Goal: Complete application form: Complete application form

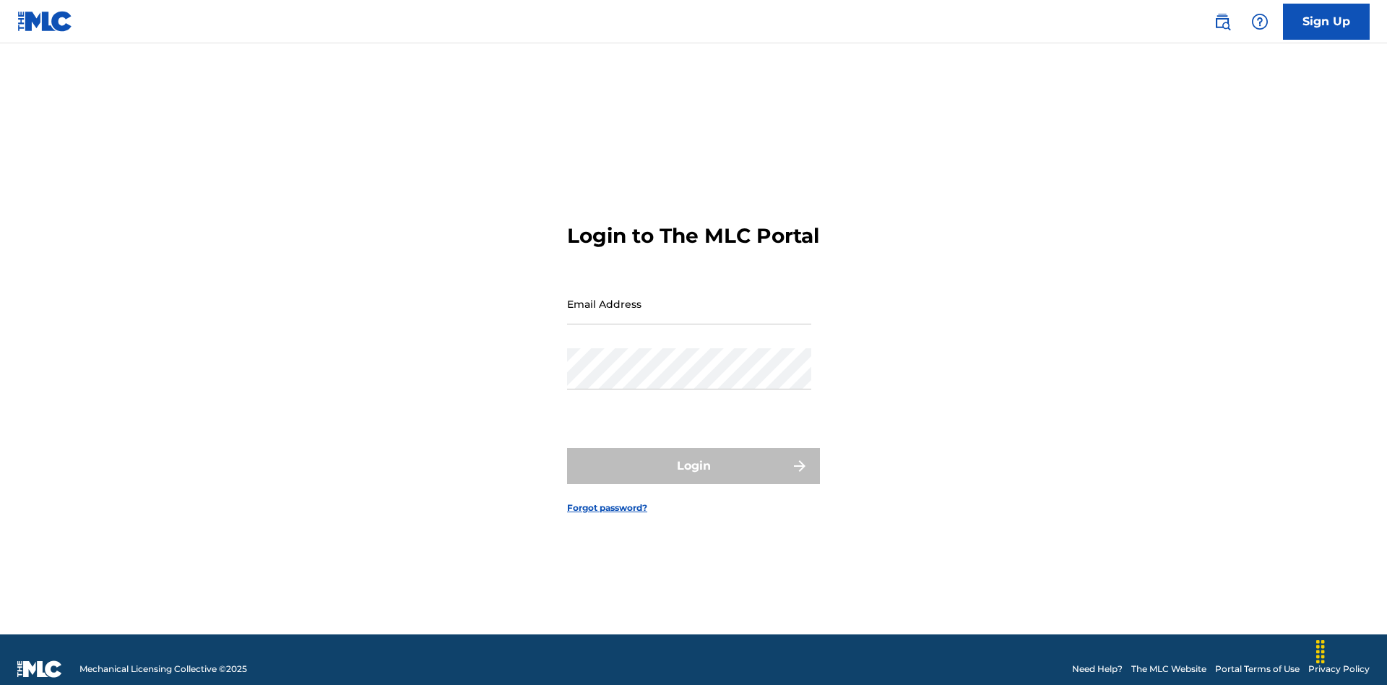
scroll to position [19, 0]
click at [1326, 21] on link "Sign Up" at bounding box center [1326, 22] width 87 height 36
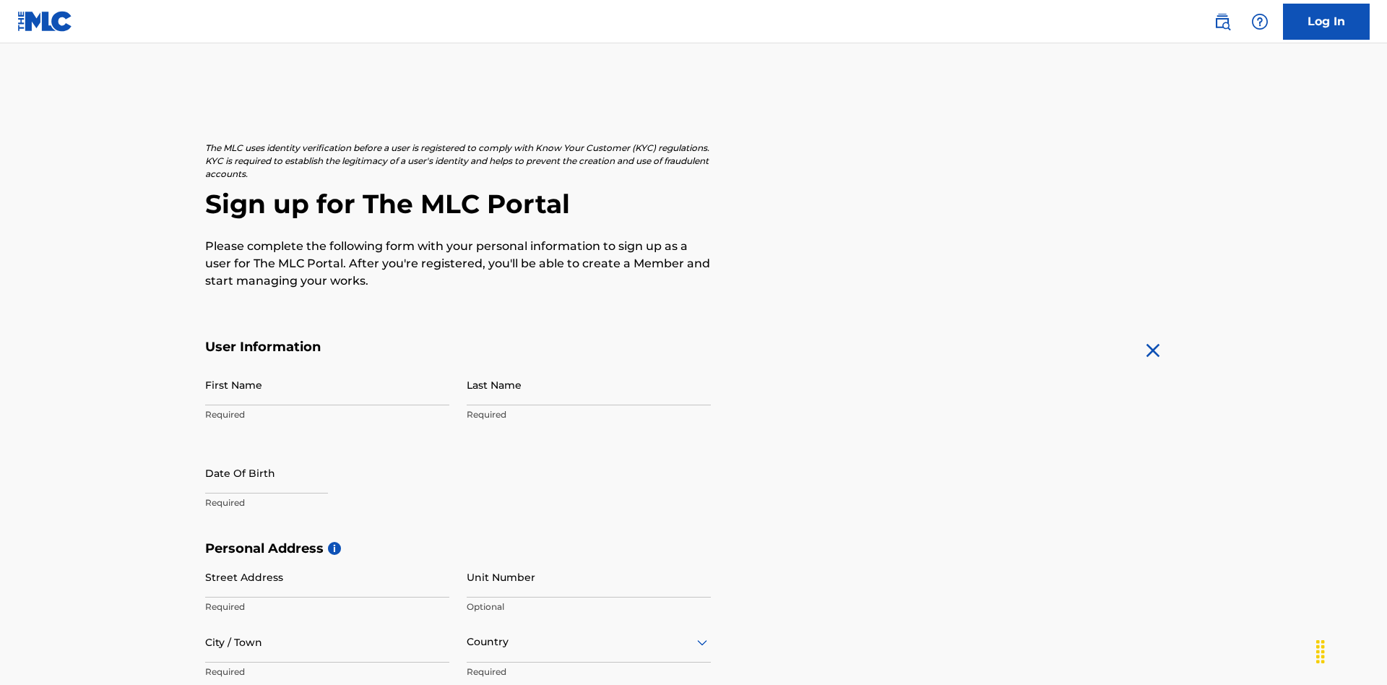
click at [327, 364] on input "First Name" at bounding box center [327, 384] width 244 height 41
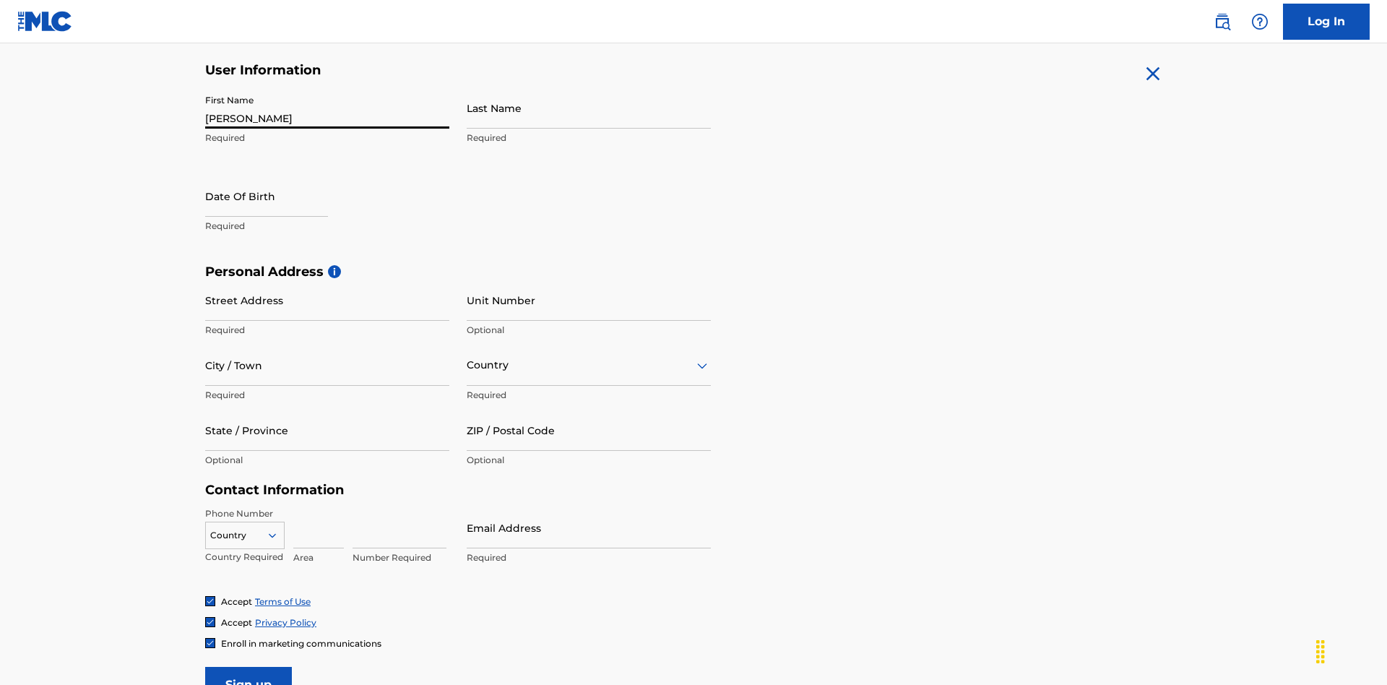
type input "Krystal"
click at [589, 108] on input "Last Name" at bounding box center [589, 107] width 244 height 41
type input "Ribble"
click at [278, 176] on input "text" at bounding box center [266, 196] width 123 height 41
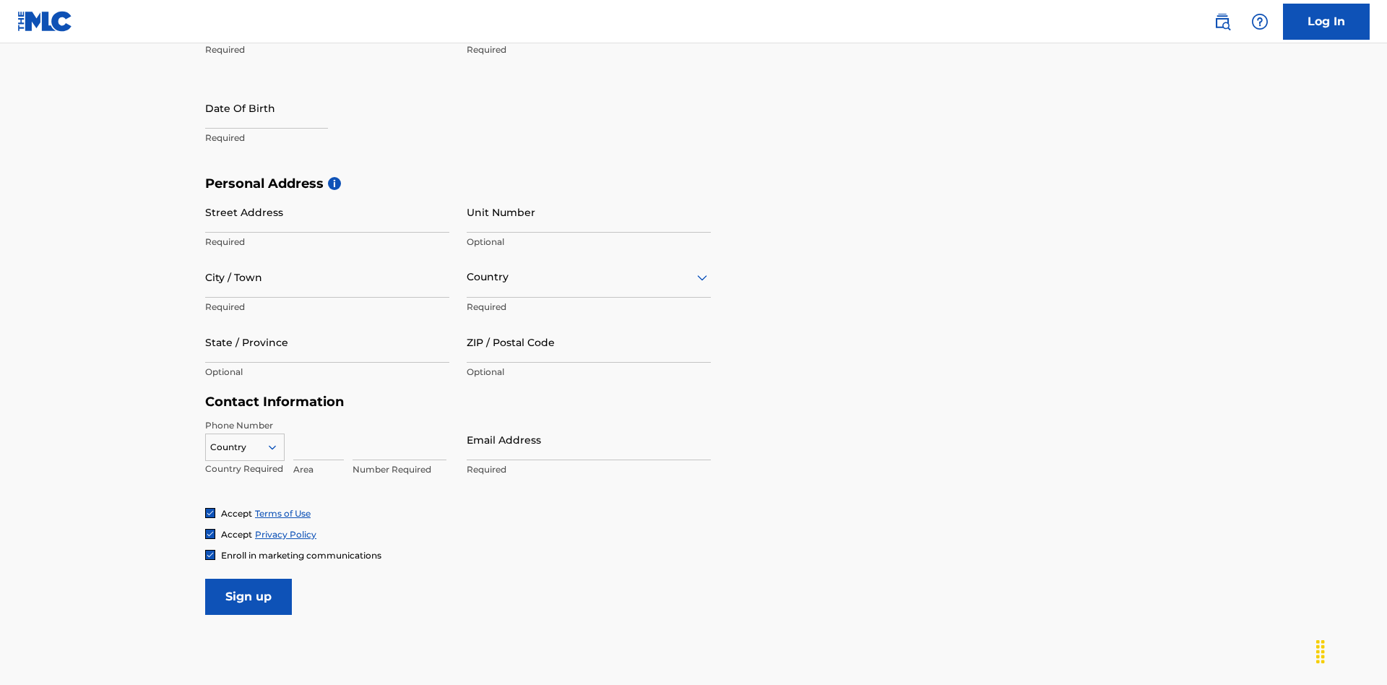
select select "7"
select select "2025"
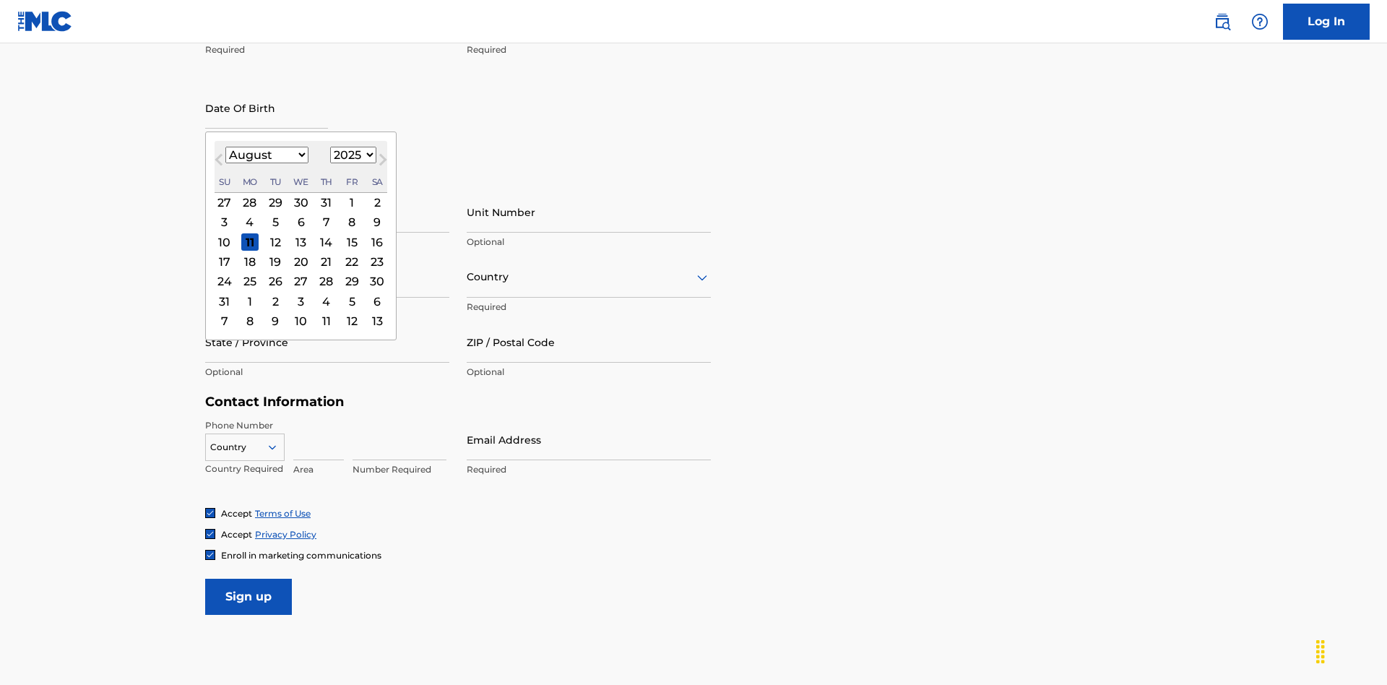
click at [266, 155] on select "January February March April May June July August September October November De…" at bounding box center [266, 155] width 83 height 17
select select "0"
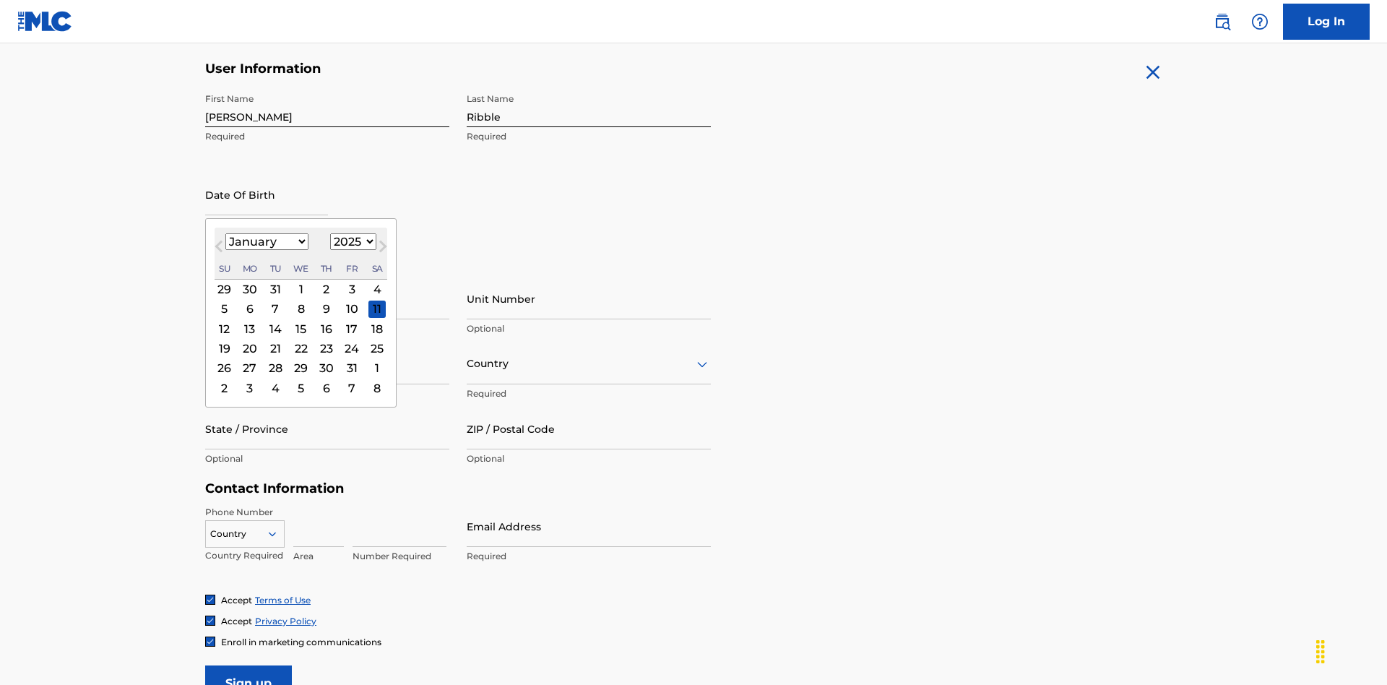
click at [351, 241] on select "1900 1901 1902 1903 1904 1905 1906 1907 1908 1909 1910 1911 1912 1913 1914 1915…" at bounding box center [353, 241] width 46 height 17
select select "1985"
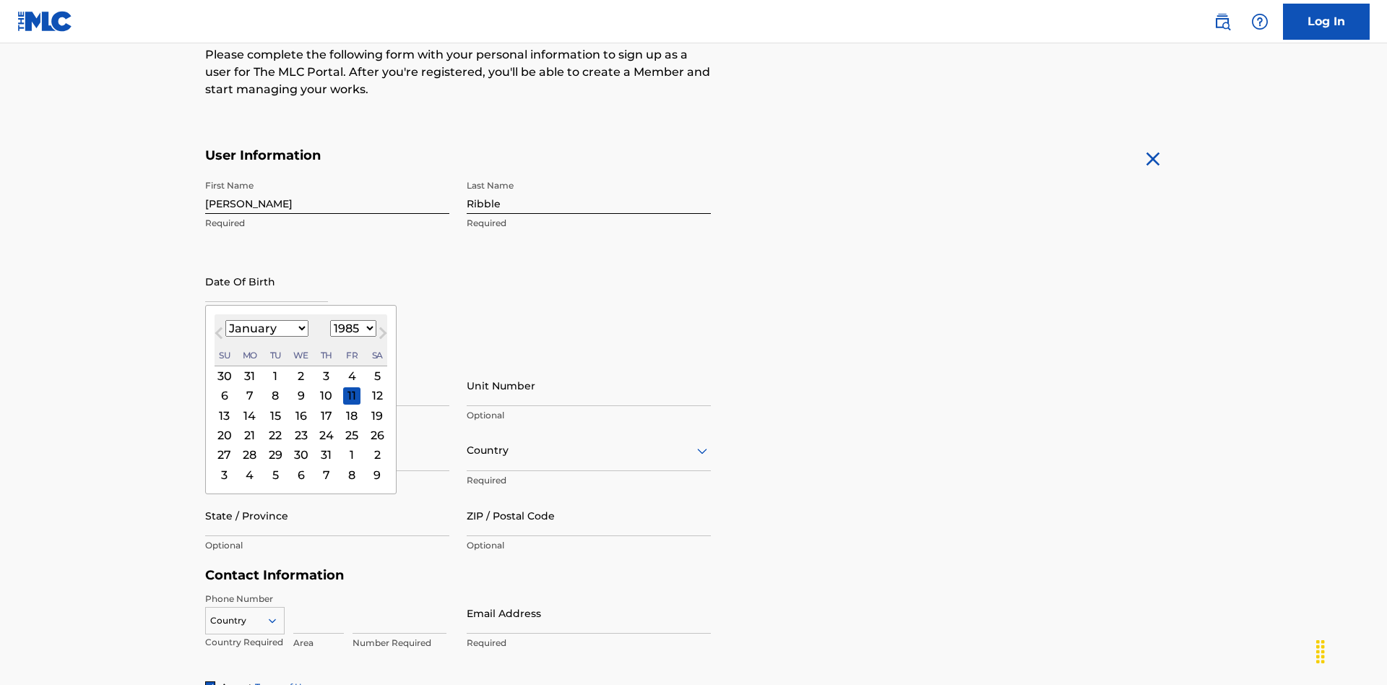
click at [351, 328] on select "1900 1901 1902 1903 1904 1905 1906 1907 1908 1909 1910 1911 1912 1913 1914 1915…" at bounding box center [353, 328] width 46 height 17
click at [275, 387] on div "8" at bounding box center [275, 395] width 17 height 17
type input "January 8 1985"
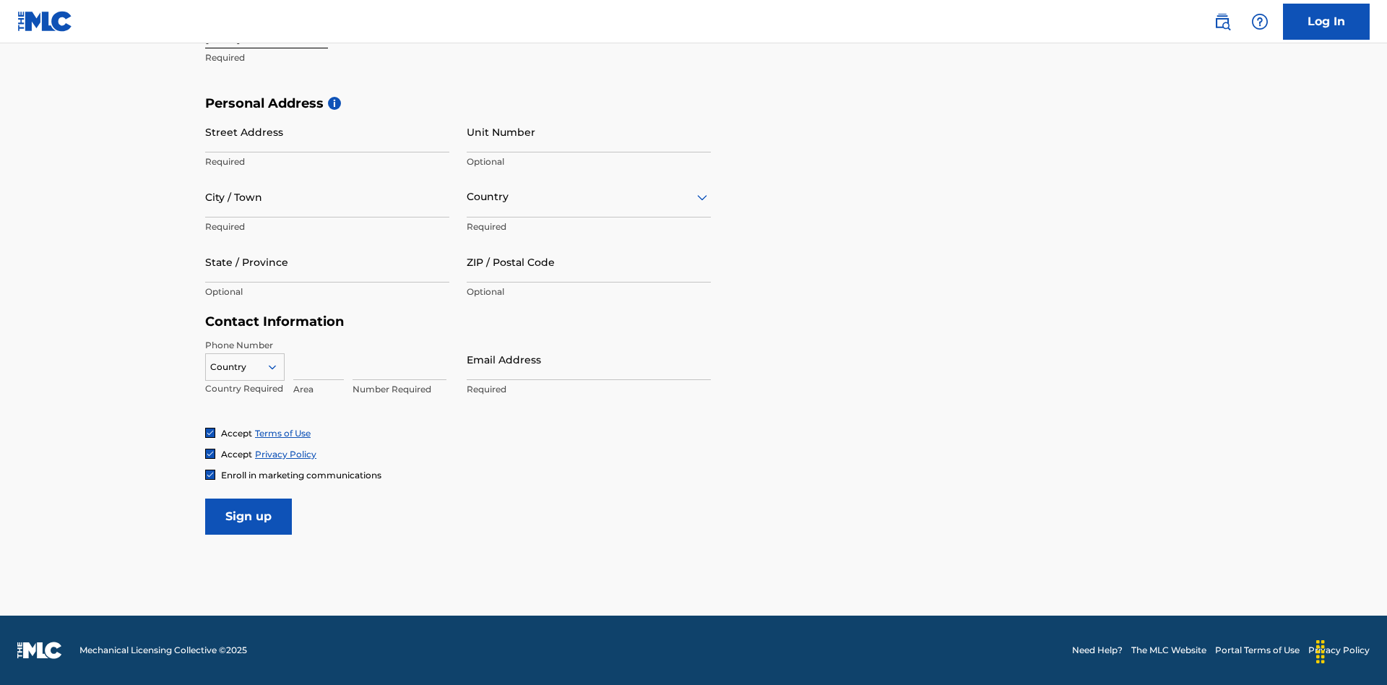
scroll to position [445, 0]
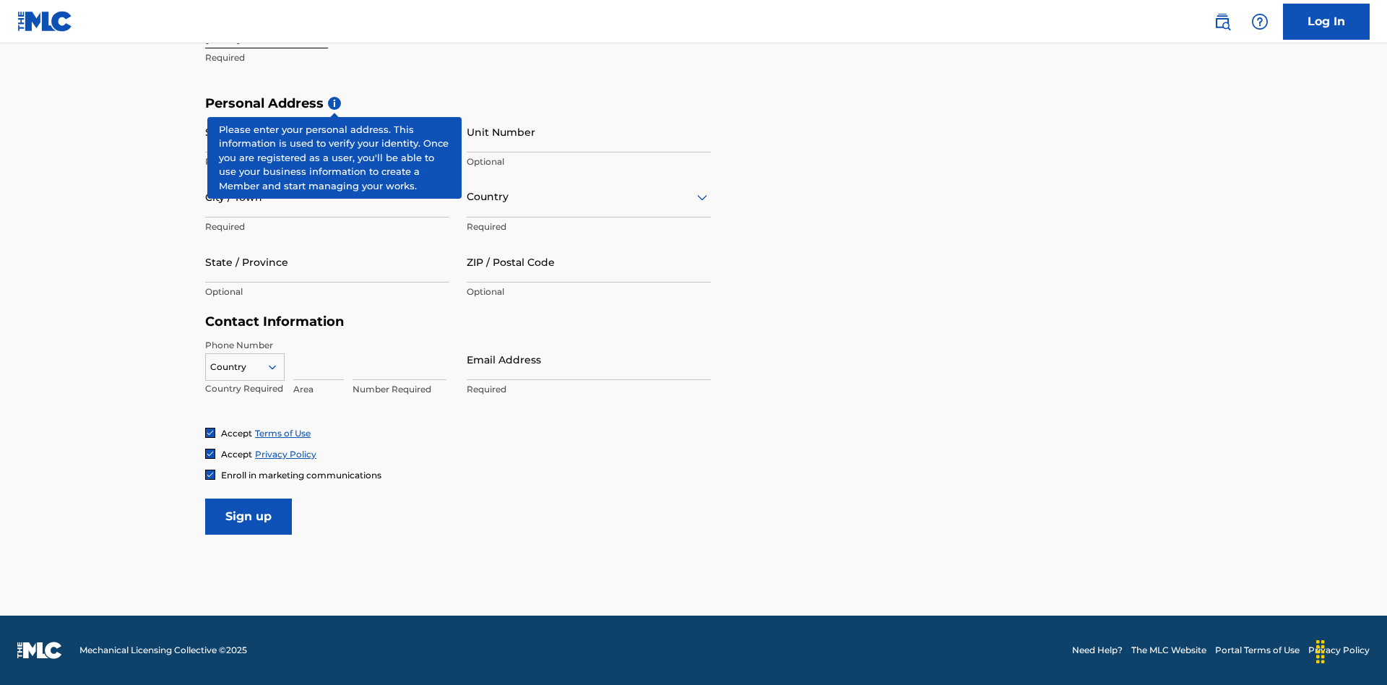
click at [327, 131] on input "Street Address" at bounding box center [327, 131] width 244 height 41
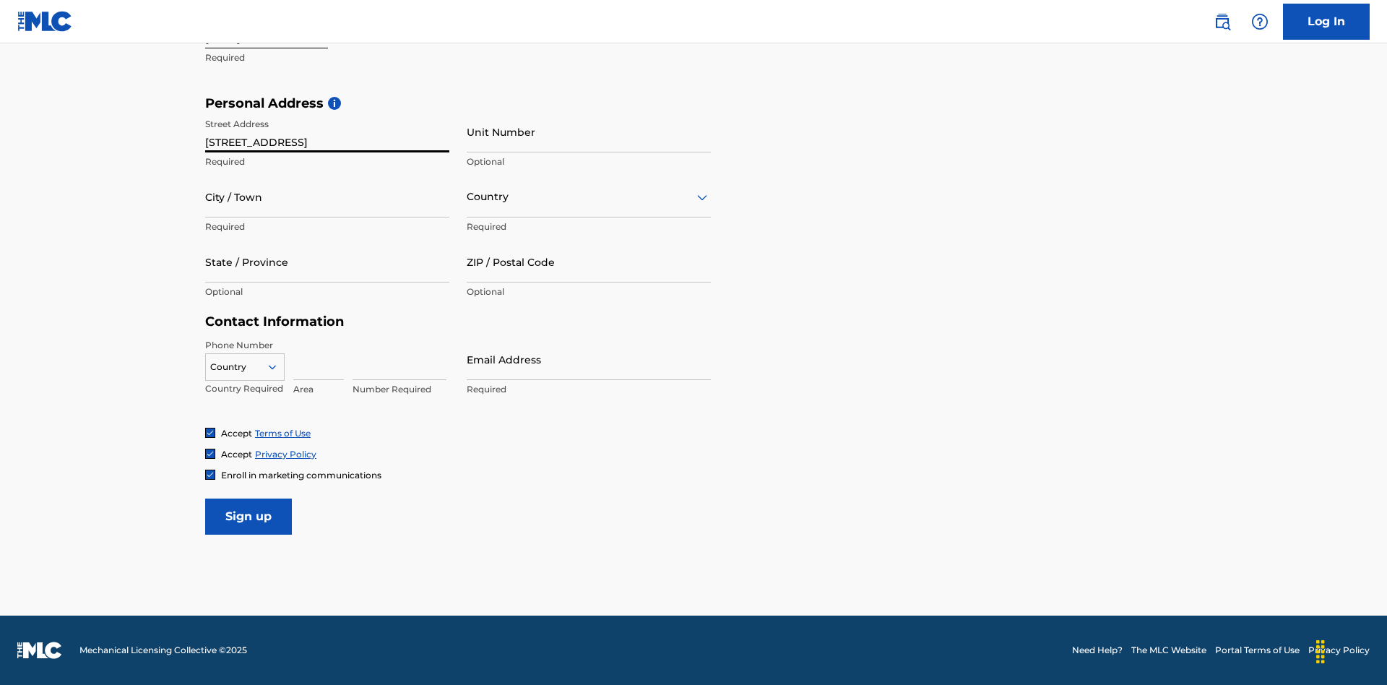
type input "9909 Elks Run Rd"
click at [327, 196] on input "City / Town" at bounding box center [327, 196] width 244 height 41
type input "Roseville"
click at [467, 196] on input "text" at bounding box center [468, 196] width 3 height 15
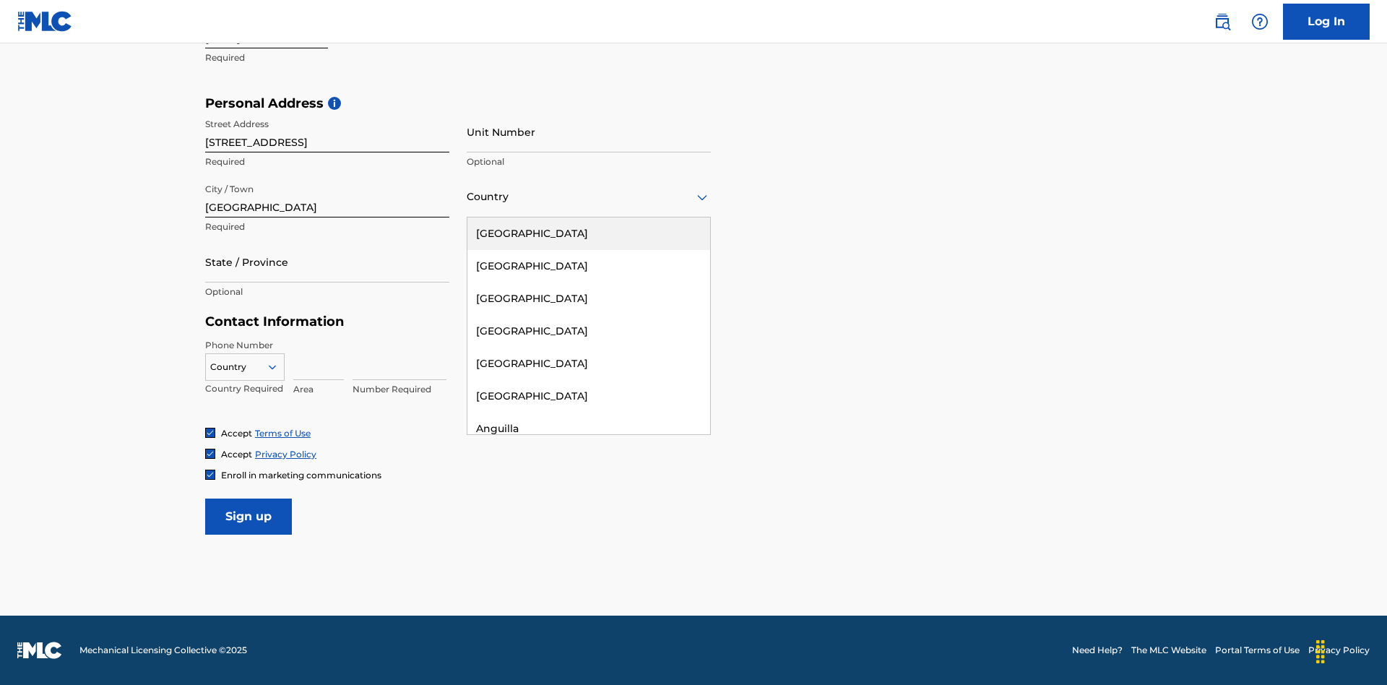
click at [589, 233] on div "United States" at bounding box center [588, 233] width 243 height 33
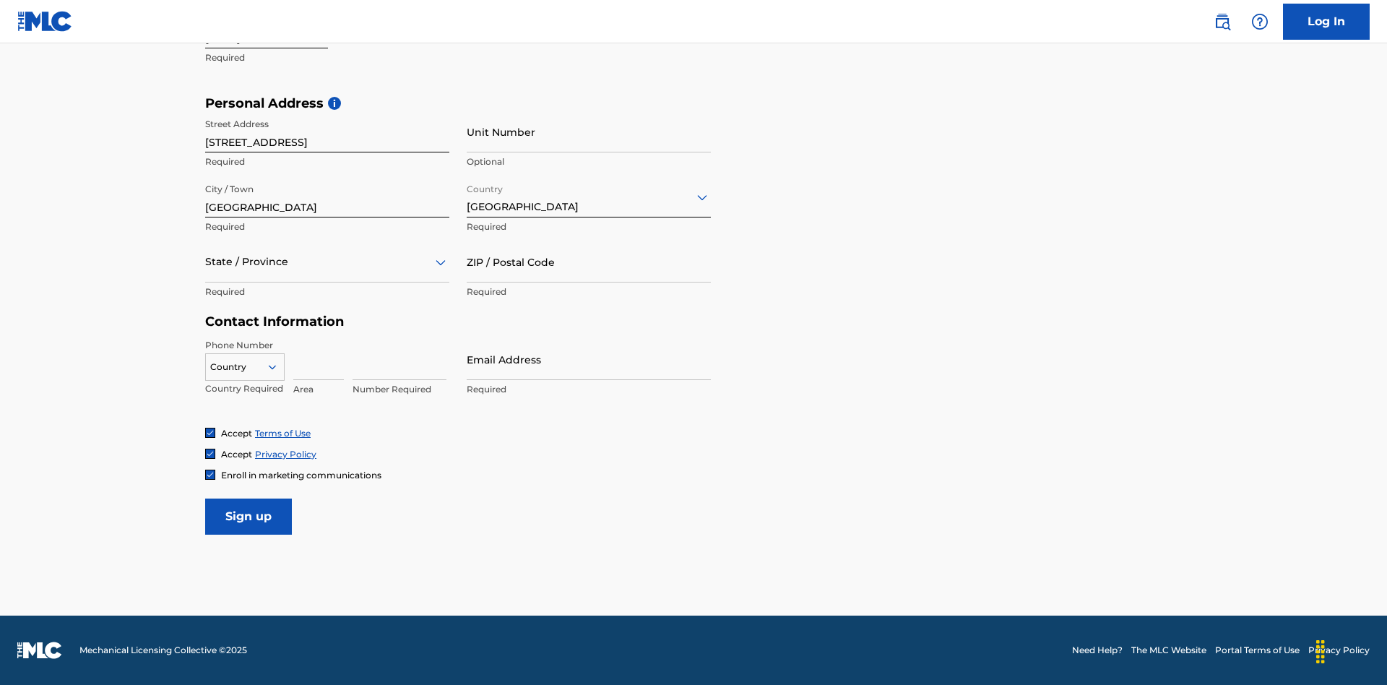
click at [327, 261] on div at bounding box center [327, 262] width 244 height 18
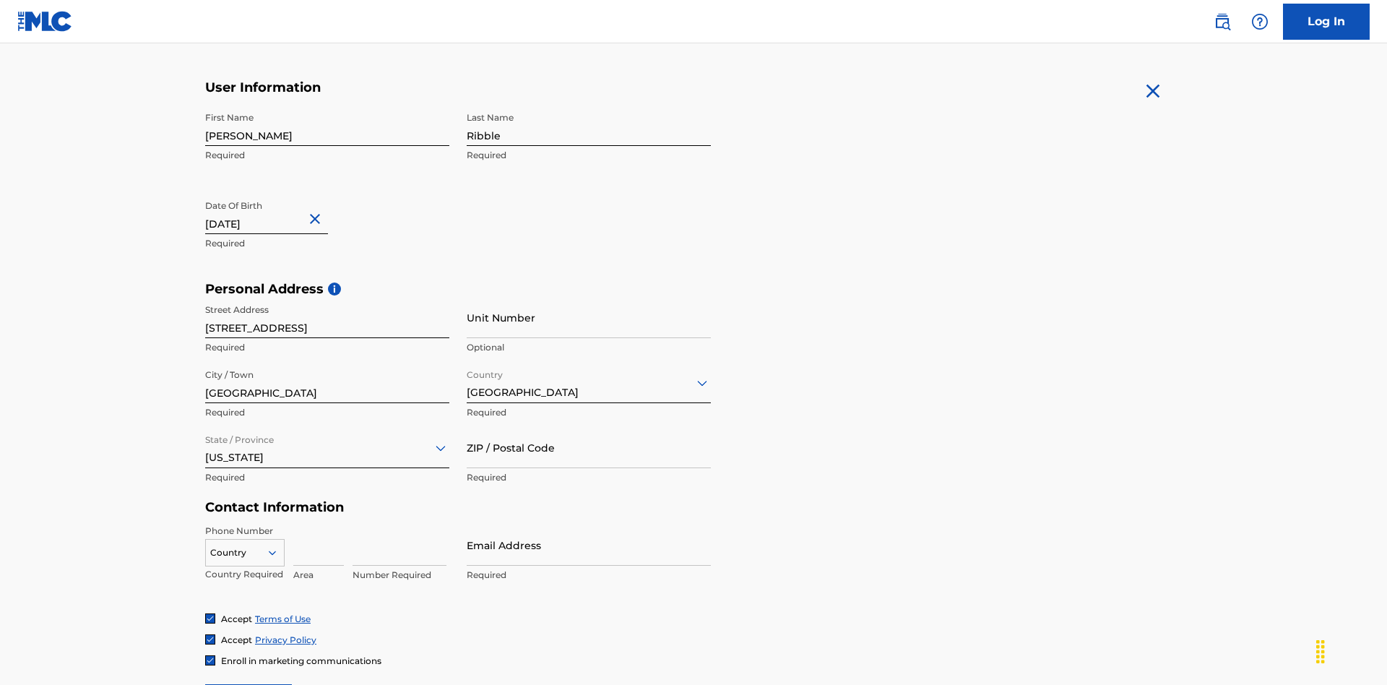
click at [589, 427] on input "ZIP / Postal Code" at bounding box center [589, 447] width 244 height 41
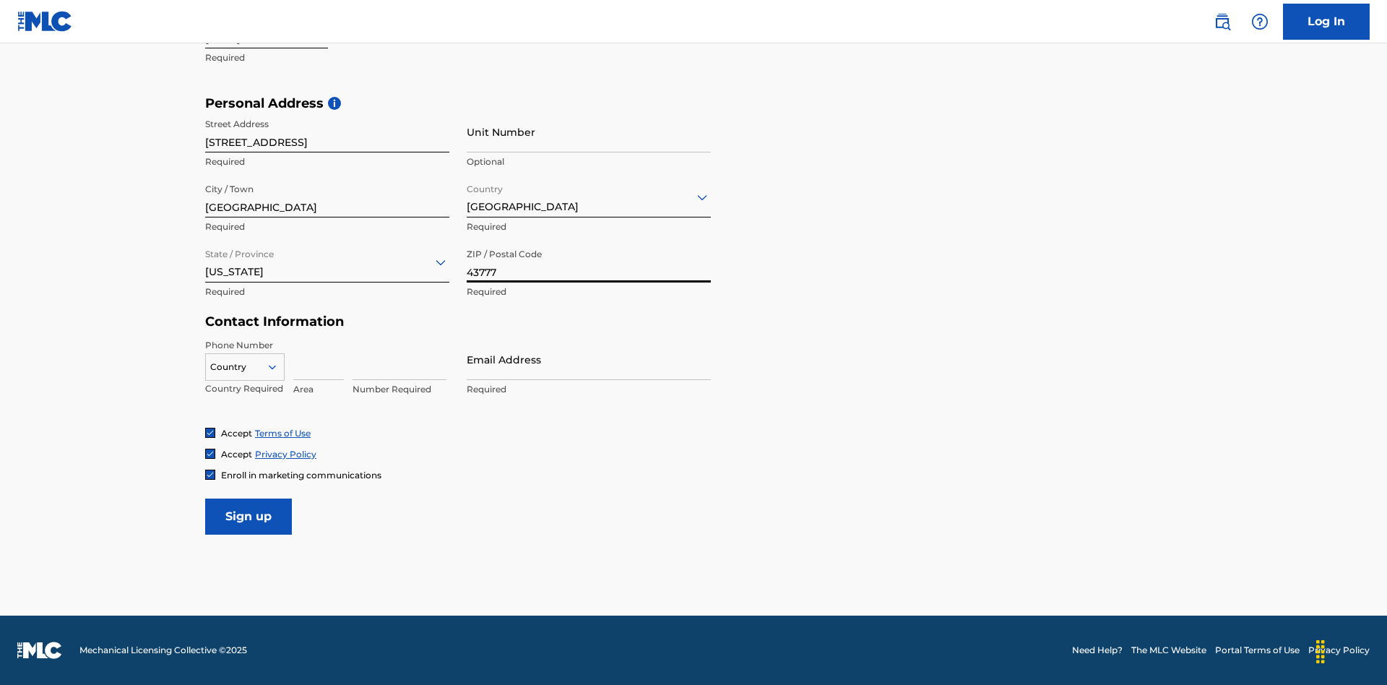
type input "43777"
click at [278, 366] on icon at bounding box center [272, 366] width 13 height 13
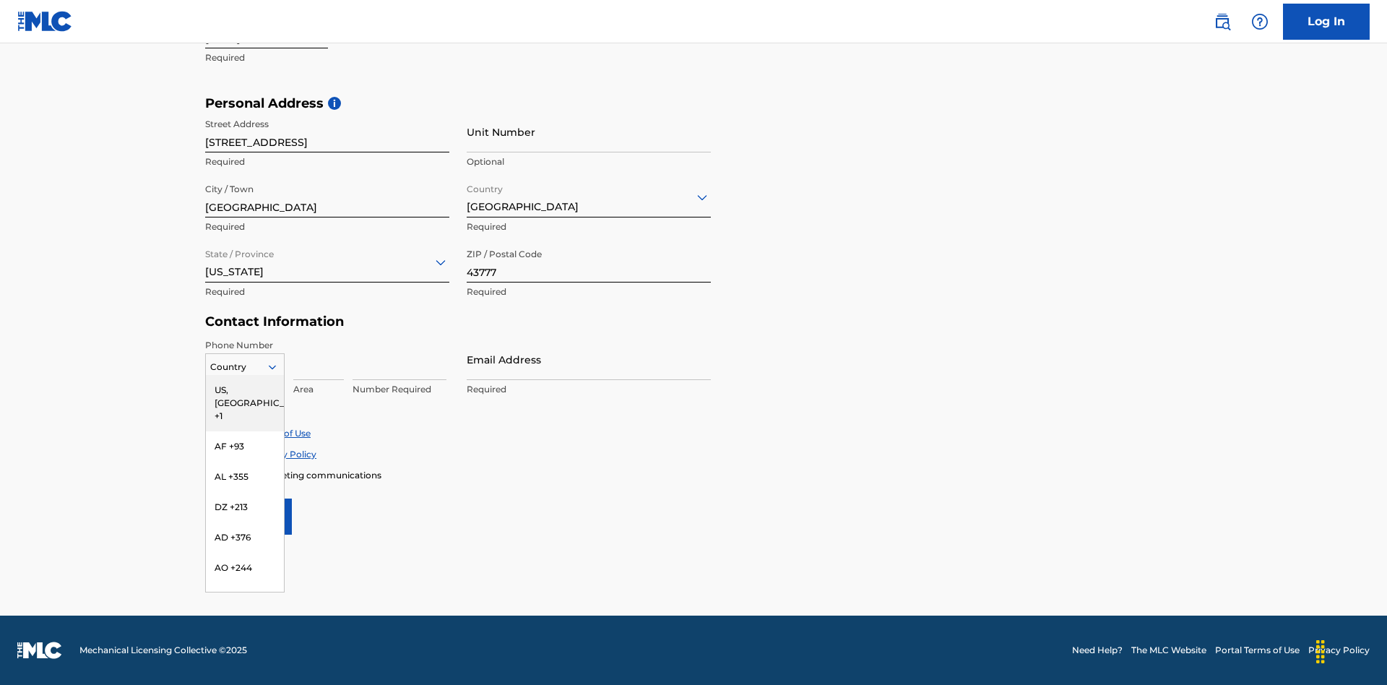
click at [245, 389] on div "US, CA +1" at bounding box center [245, 403] width 78 height 56
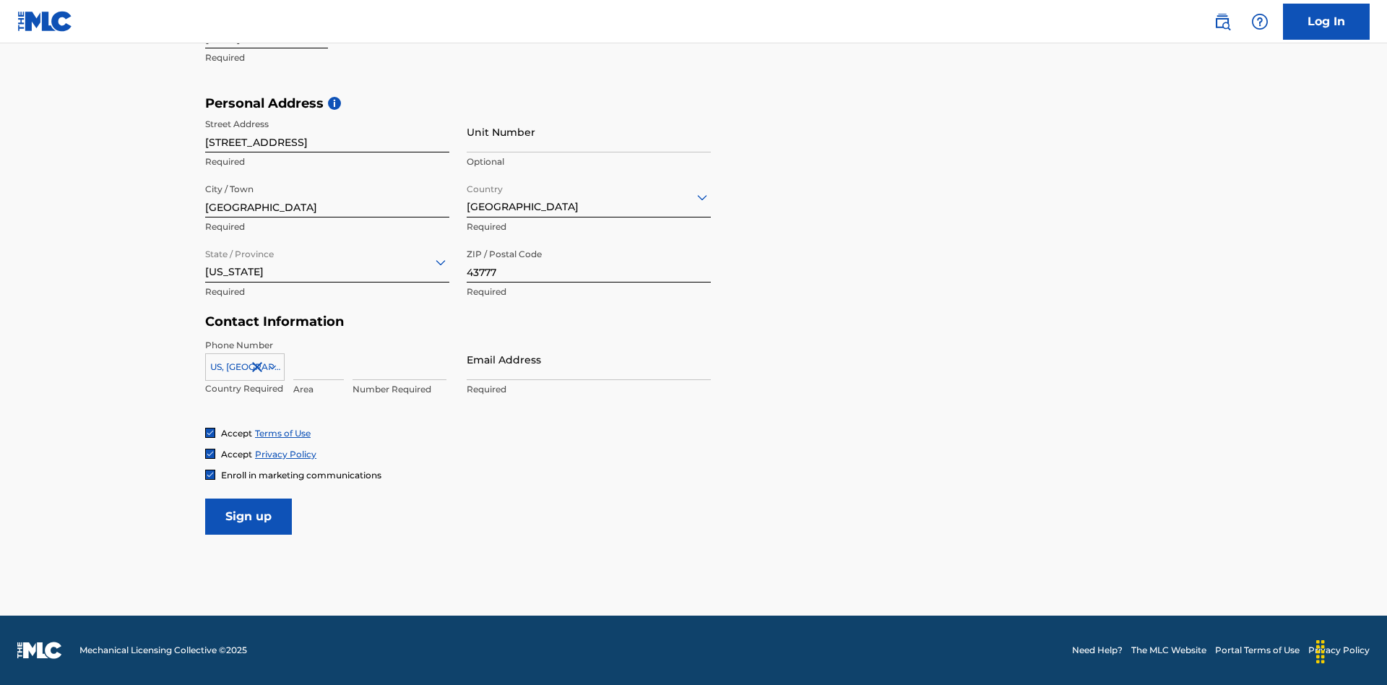
click at [319, 359] on input at bounding box center [318, 359] width 51 height 41
type input "740"
click at [399, 359] on input at bounding box center [400, 359] width 94 height 41
type input "8086351"
click at [589, 359] on input "Email Address" at bounding box center [589, 359] width 244 height 41
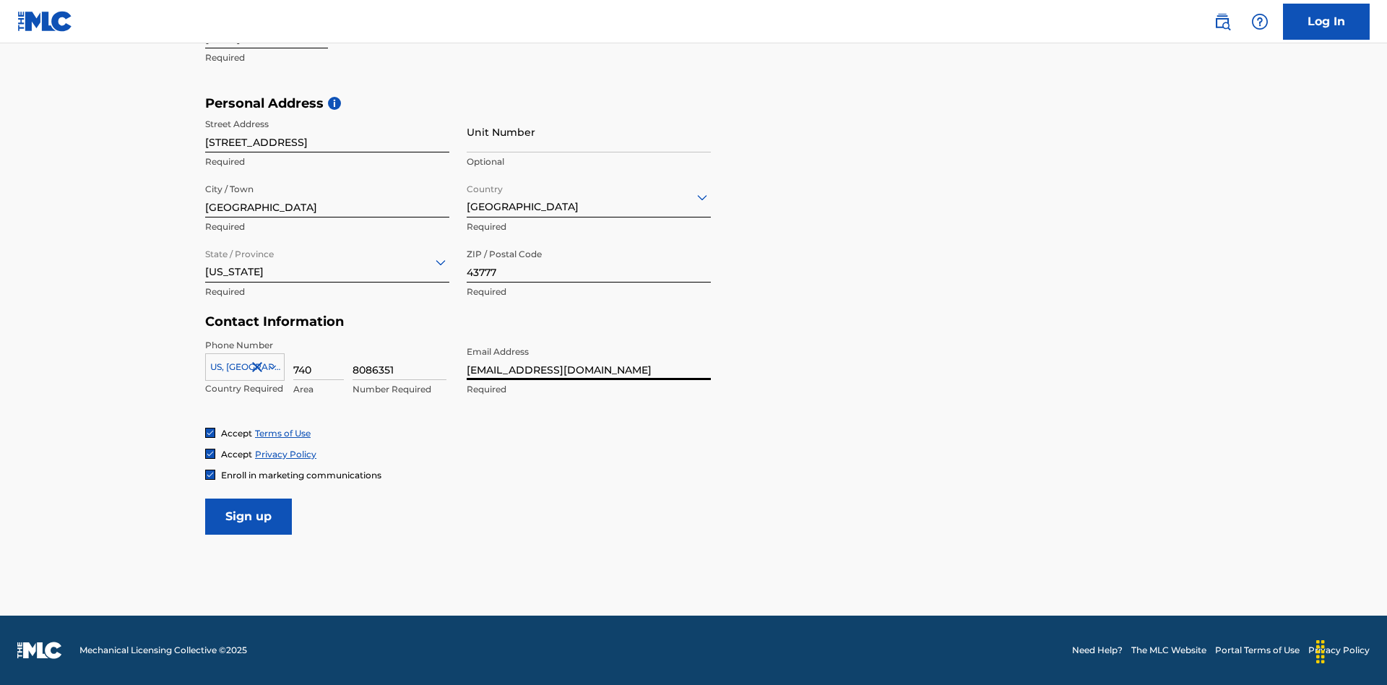
type input "e50499d9-74eb-492b-94f2-7e3bf5fed9ca@mailslurp.biz"
click at [248, 516] on input "Sign up" at bounding box center [248, 516] width 87 height 36
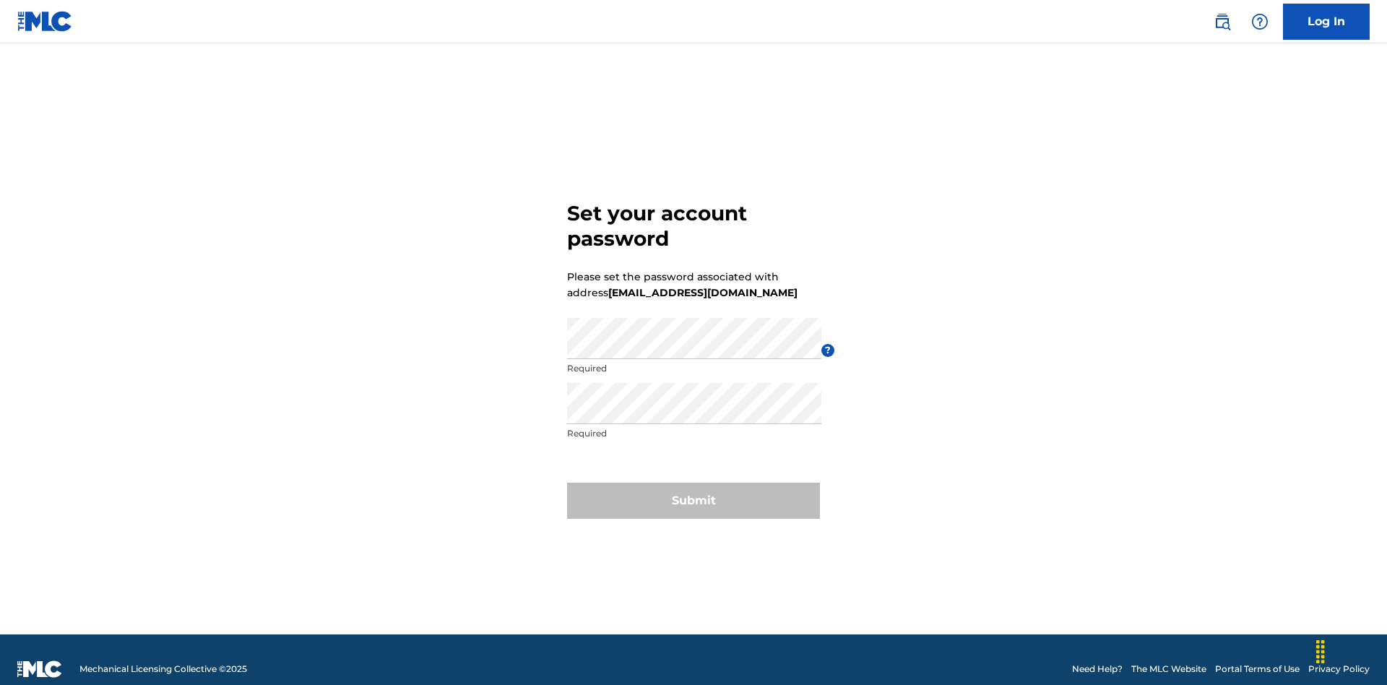
scroll to position [19, 0]
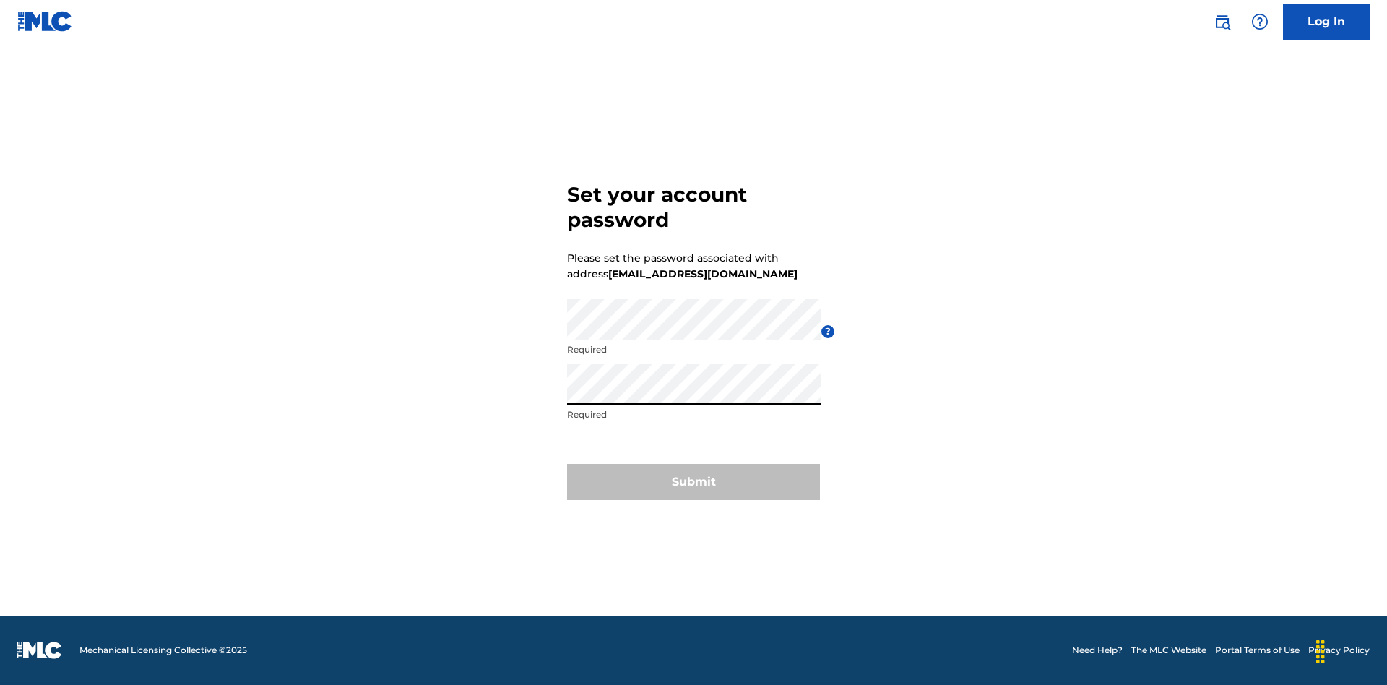
click at [693, 490] on button "Submit" at bounding box center [693, 482] width 253 height 36
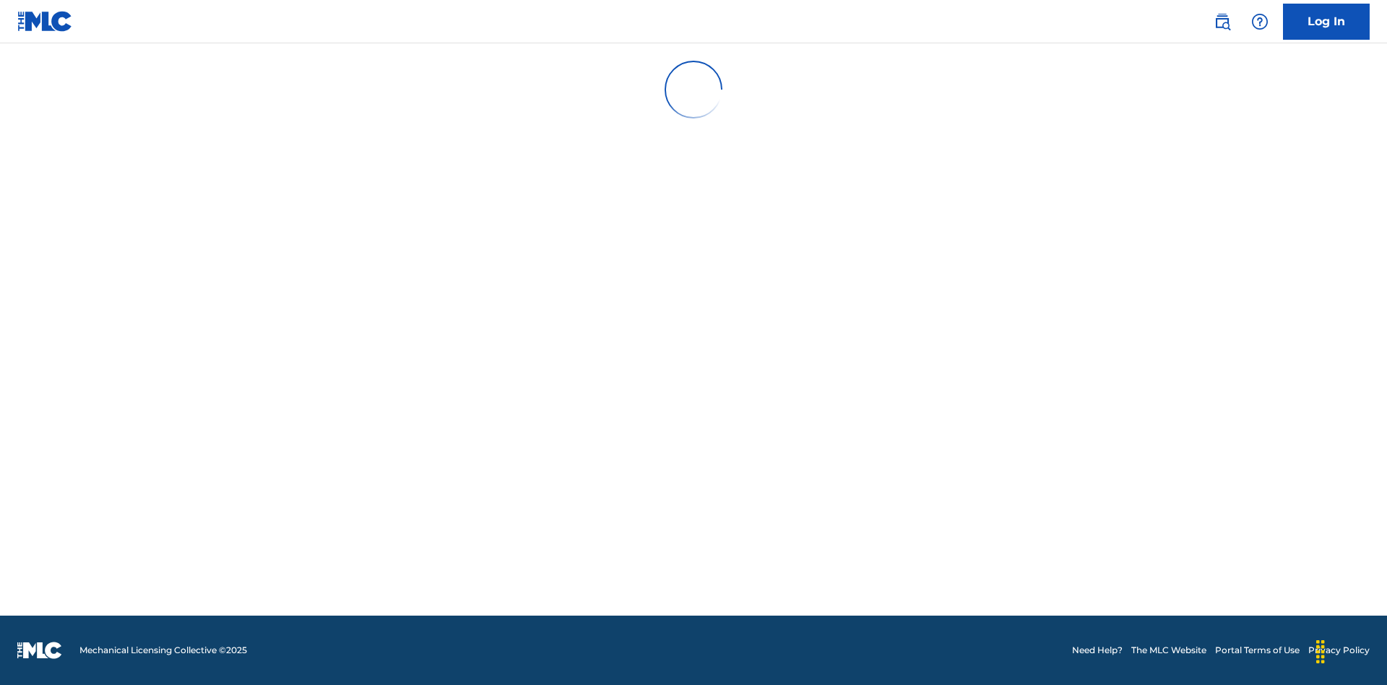
scroll to position [14, 0]
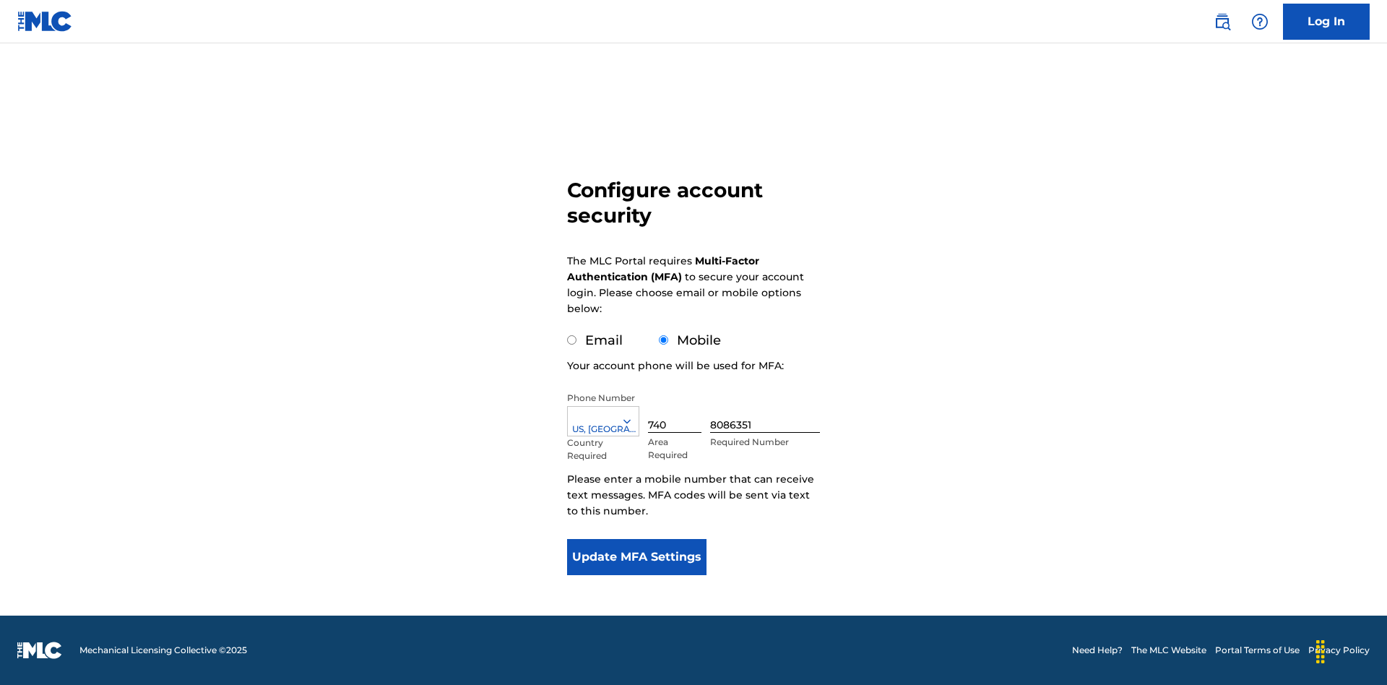
click at [664, 340] on input "Mobile" at bounding box center [663, 339] width 9 height 9
click at [633, 421] on icon at bounding box center [627, 421] width 13 height 13
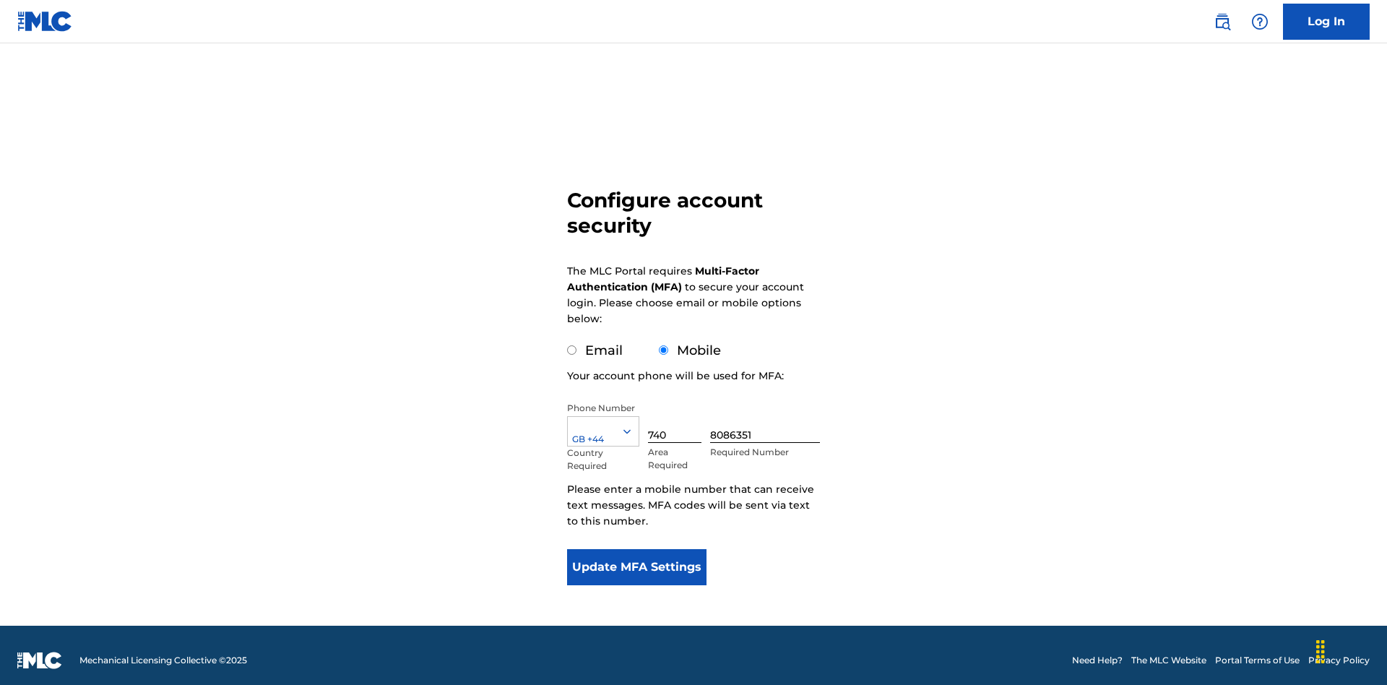
click at [678, 412] on input "740" at bounding box center [674, 422] width 53 height 41
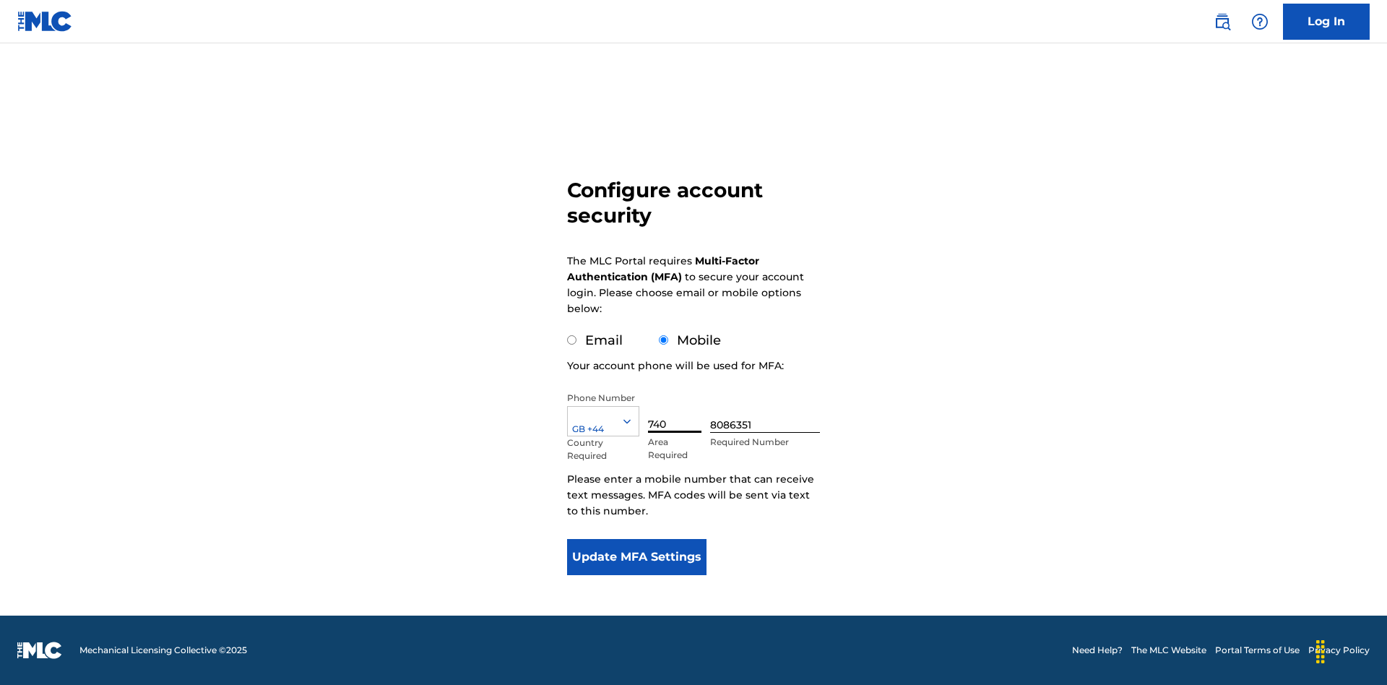
type input "740"
click at [768, 412] on input "8086351" at bounding box center [765, 412] width 110 height 41
type input "1252166"
click at [636, 557] on button "Update MFA Settings" at bounding box center [636, 557] width 139 height 36
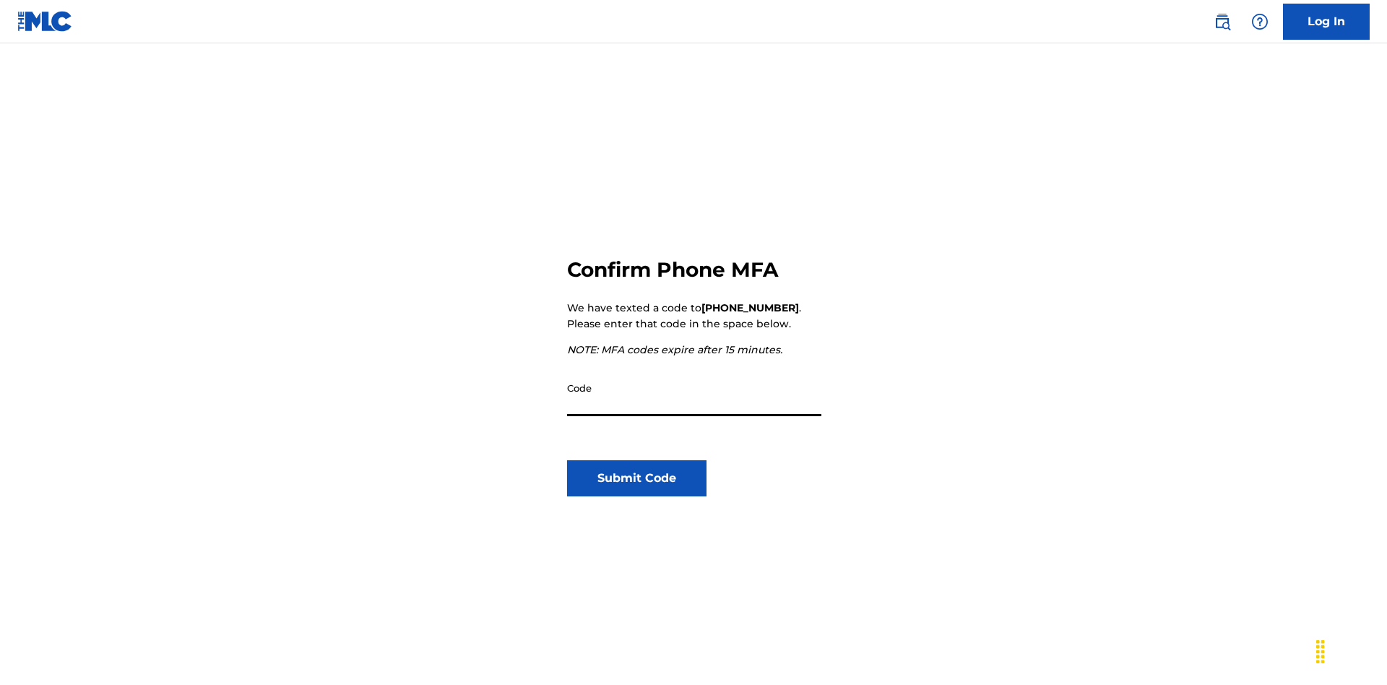
scroll to position [150, 0]
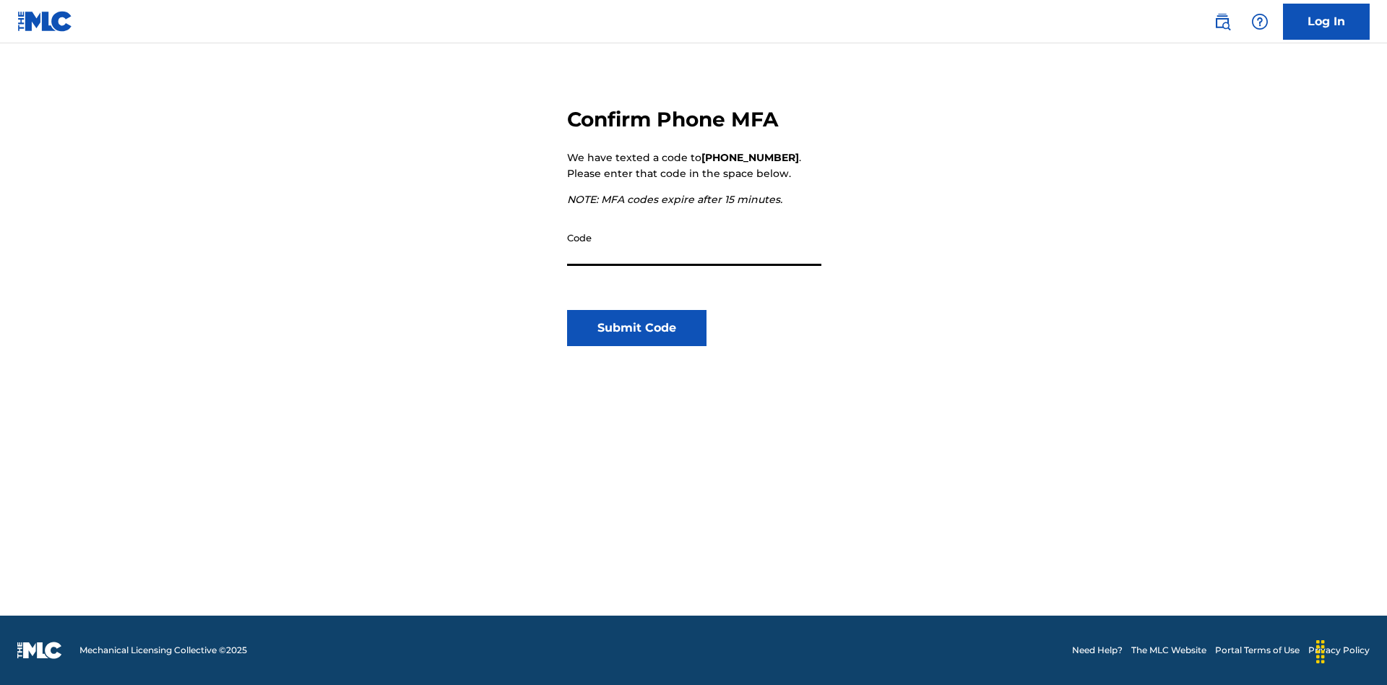
click at [694, 245] on input "Code" at bounding box center [694, 245] width 254 height 41
type input "591347"
click at [636, 328] on button "Submit Code" at bounding box center [636, 328] width 139 height 36
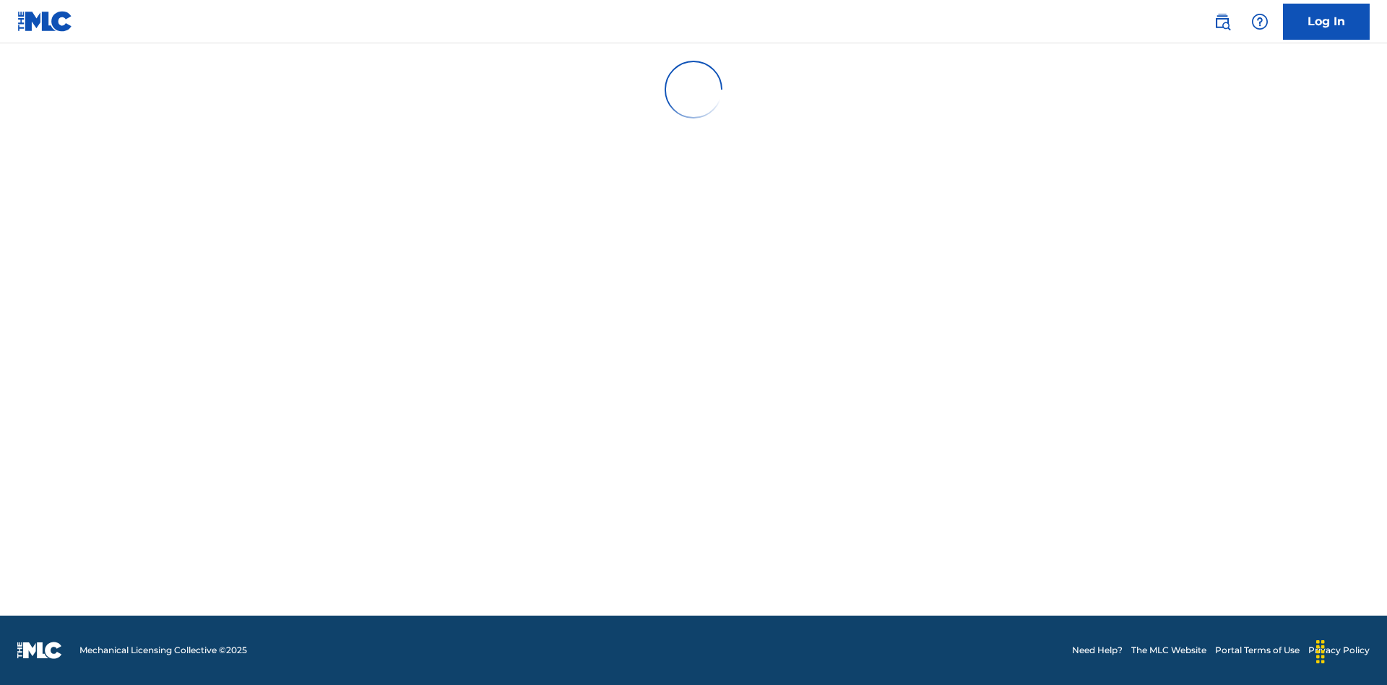
scroll to position [0, 0]
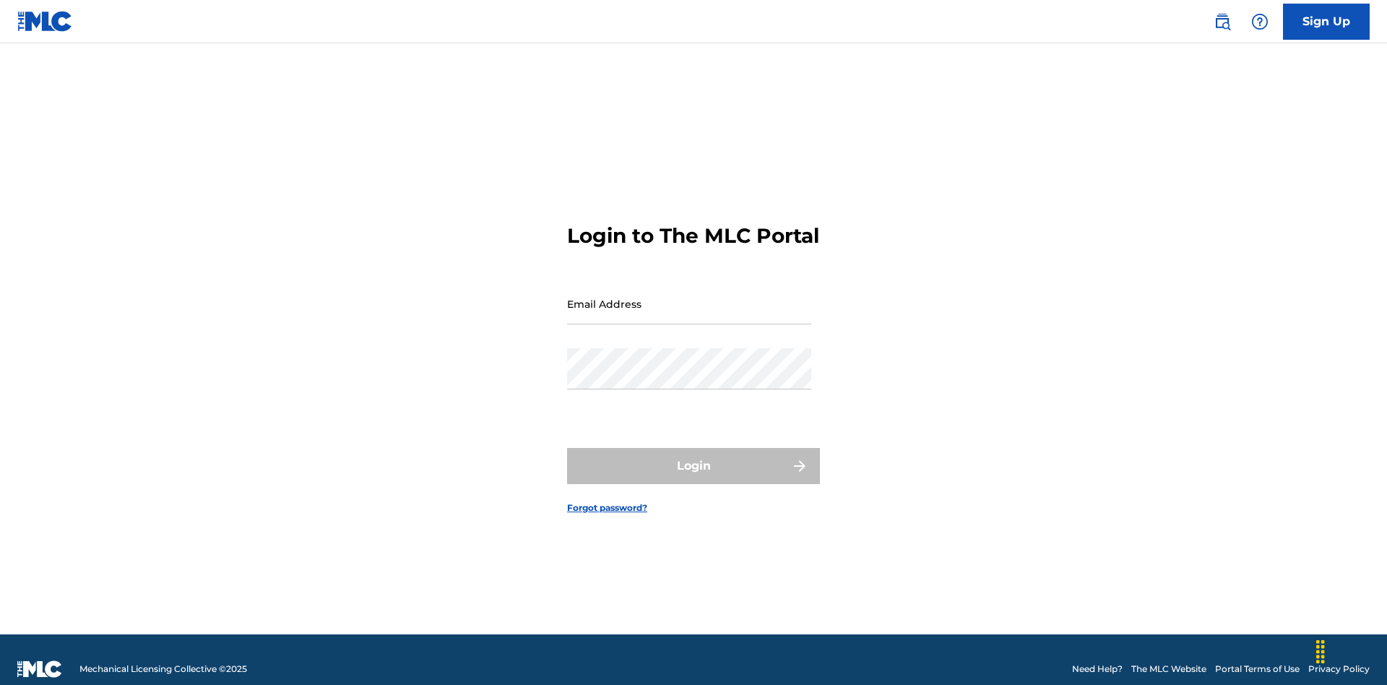
click at [689, 297] on input "Email Address" at bounding box center [689, 303] width 244 height 41
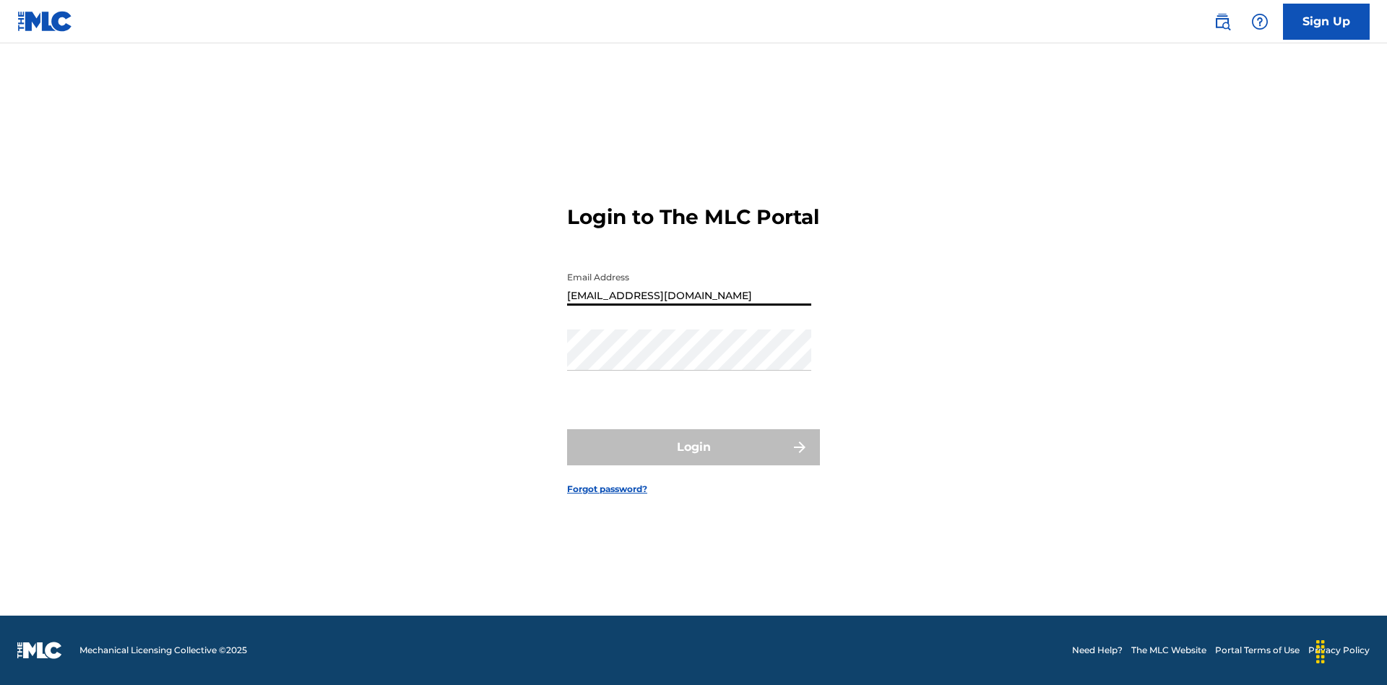
type input "[EMAIL_ADDRESS][DOMAIN_NAME]"
click at [693, 459] on button "Login" at bounding box center [693, 447] width 253 height 36
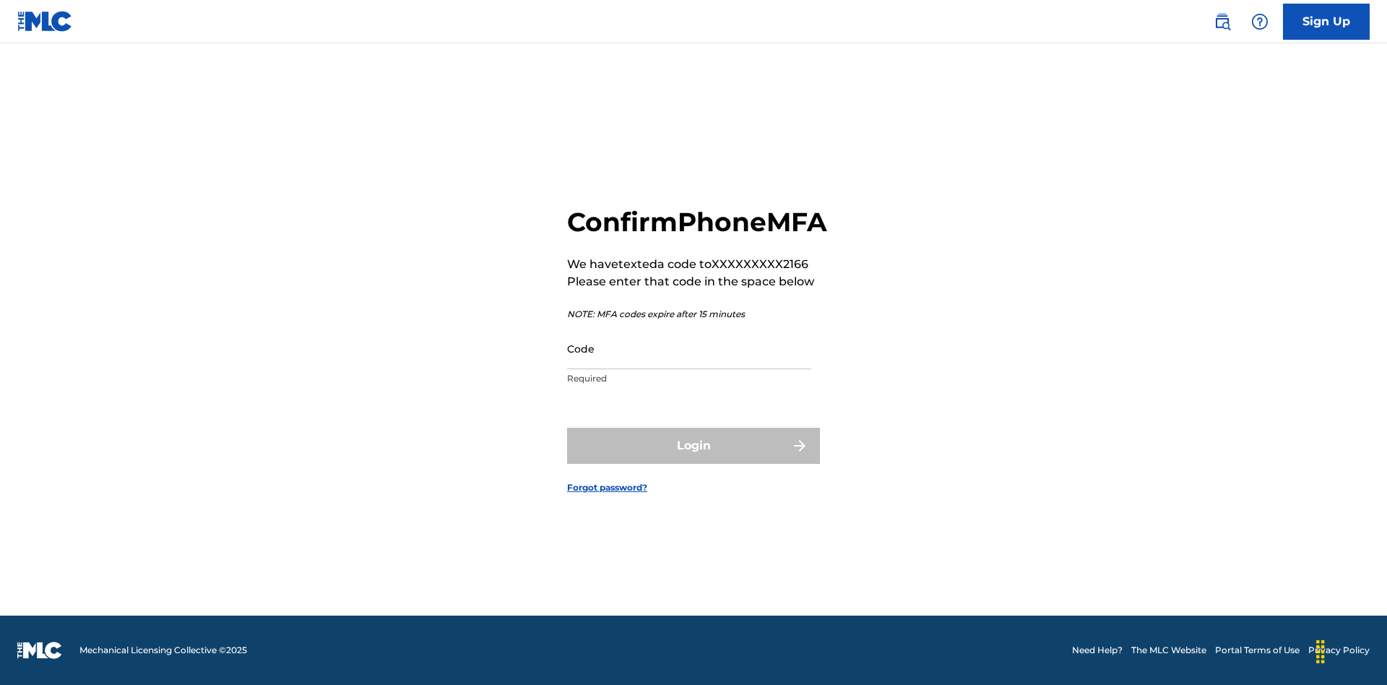
click at [689, 364] on input "Code" at bounding box center [689, 348] width 244 height 41
type input "979681"
click at [693, 462] on button "Login" at bounding box center [693, 446] width 253 height 36
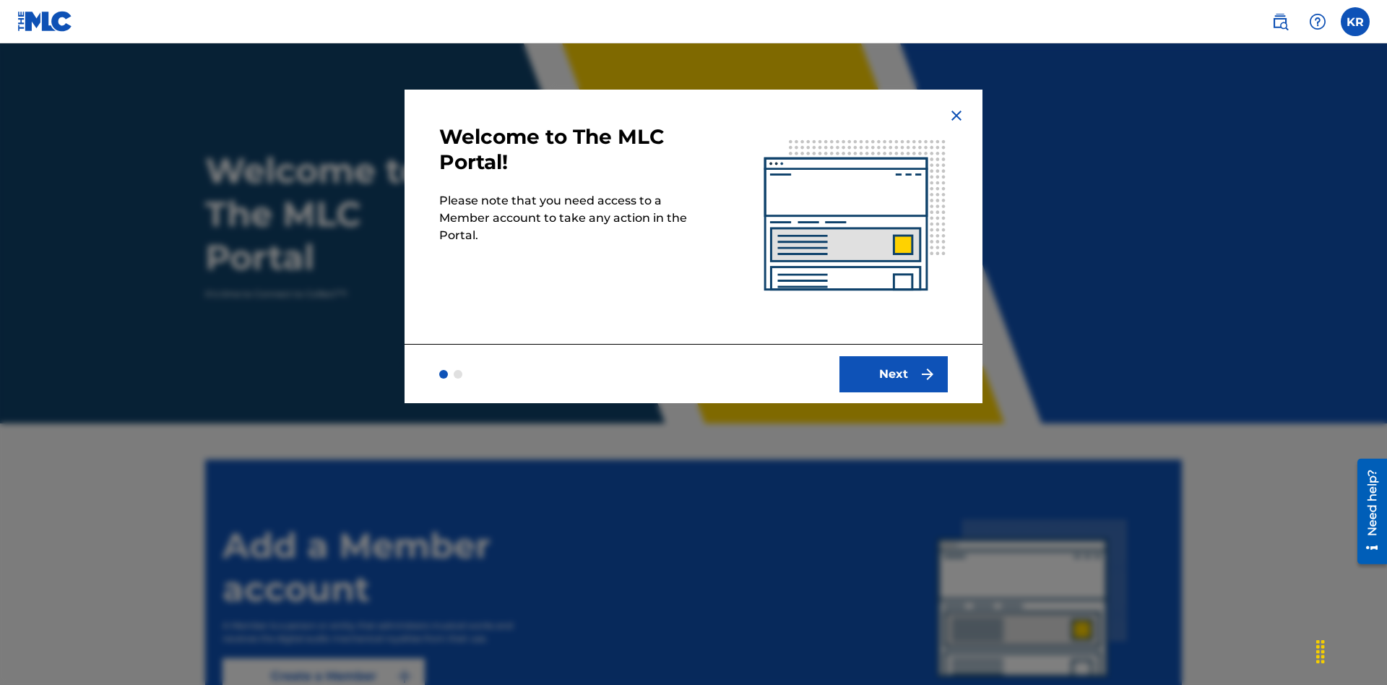
click at [894, 373] on button "Next" at bounding box center [893, 374] width 108 height 36
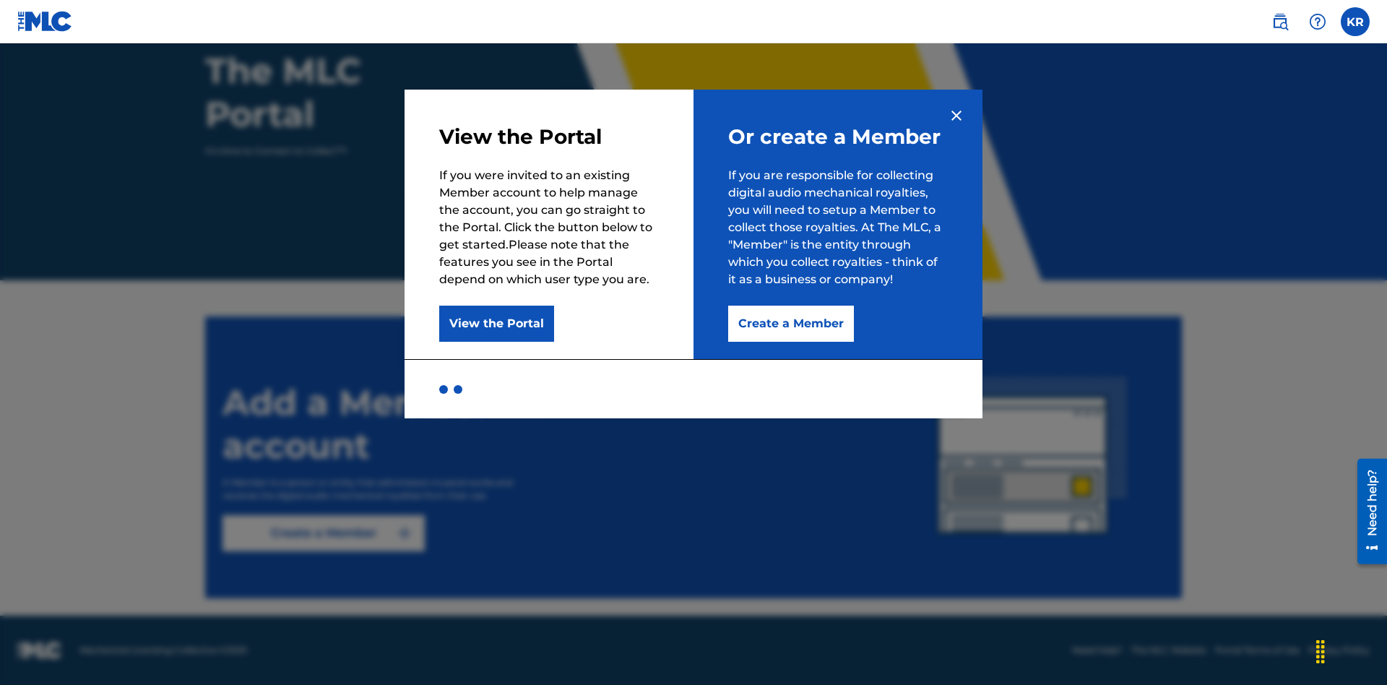
click at [790, 324] on button "Create a Member" at bounding box center [791, 324] width 126 height 36
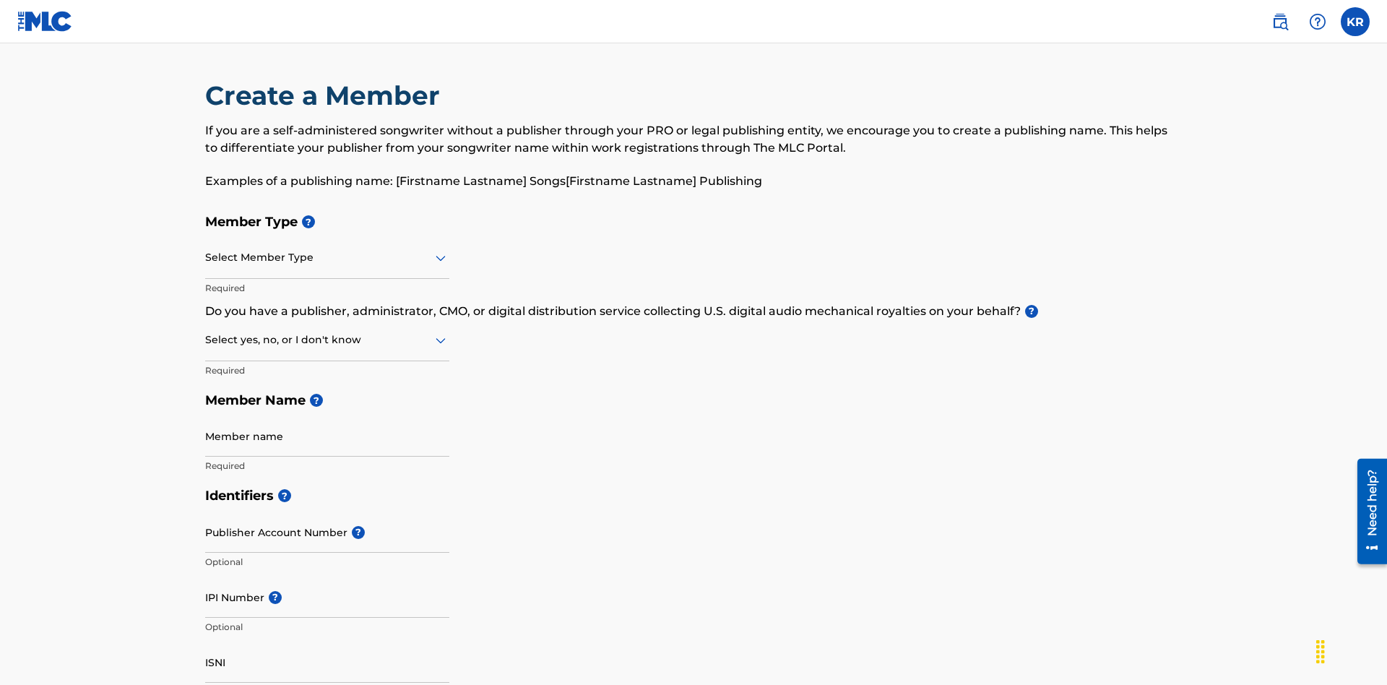
click at [206, 250] on input "text" at bounding box center [206, 257] width 3 height 15
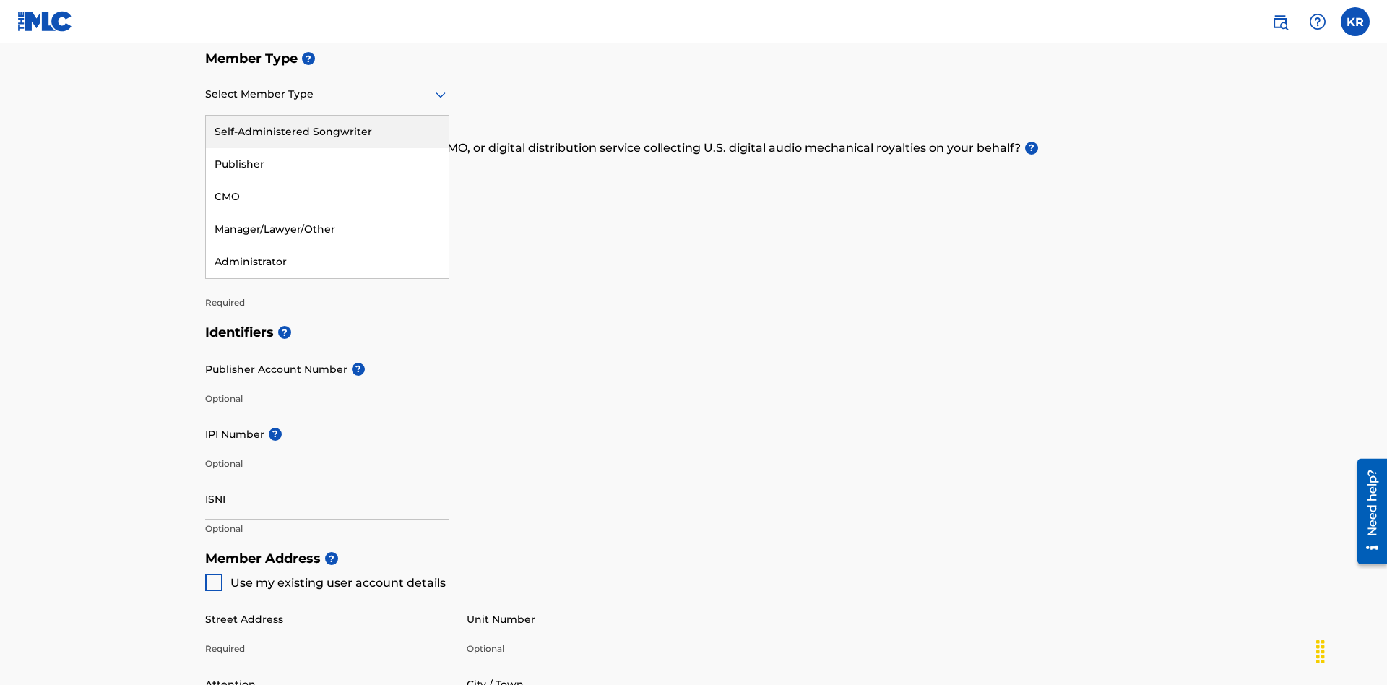
click at [327, 164] on div "Publisher" at bounding box center [327, 164] width 243 height 33
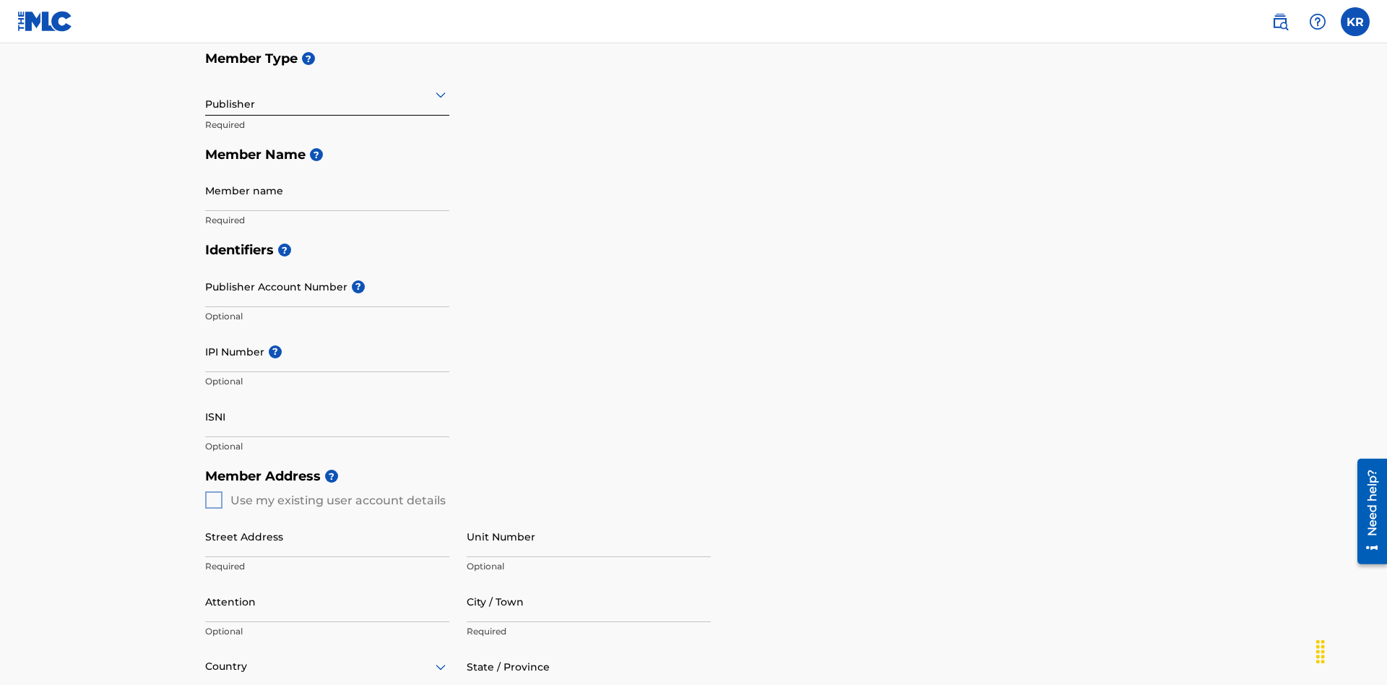
click at [206, 94] on input "text" at bounding box center [206, 94] width 3 height 15
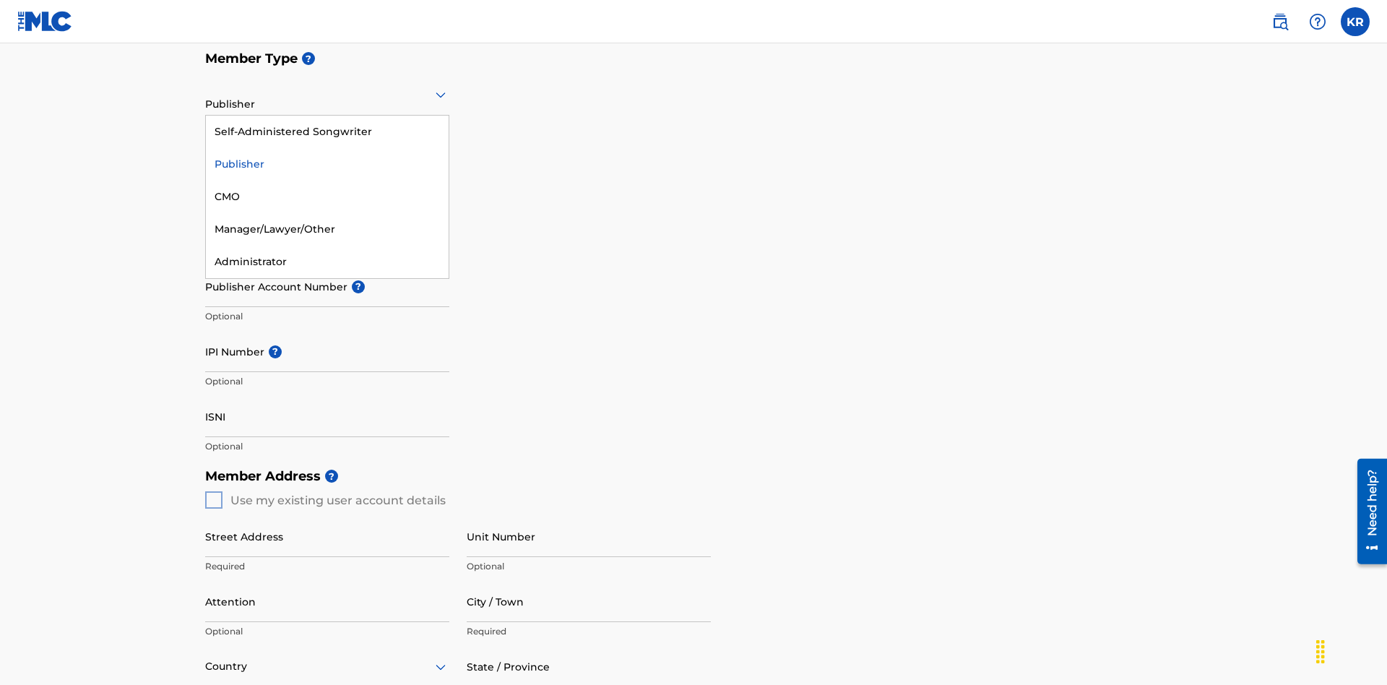
click at [327, 196] on div "CMO" at bounding box center [327, 197] width 243 height 33
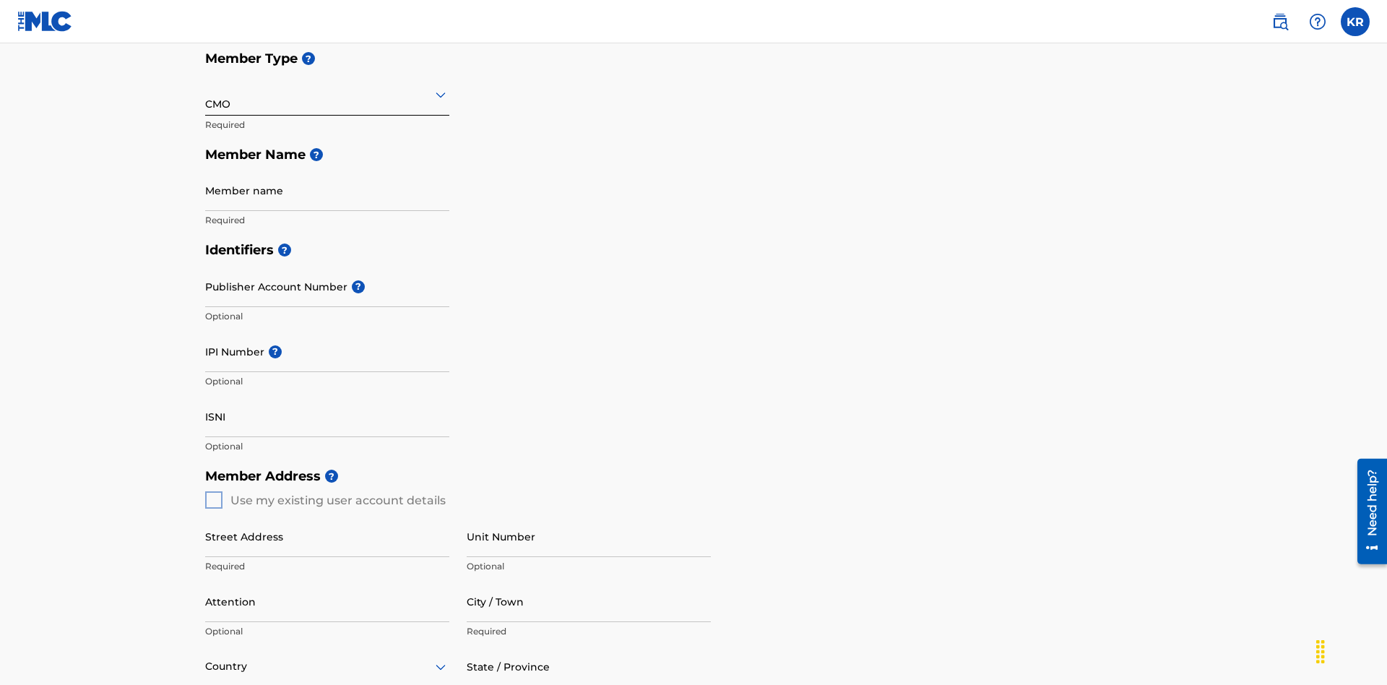
click at [206, 94] on input "text" at bounding box center [206, 94] width 3 height 15
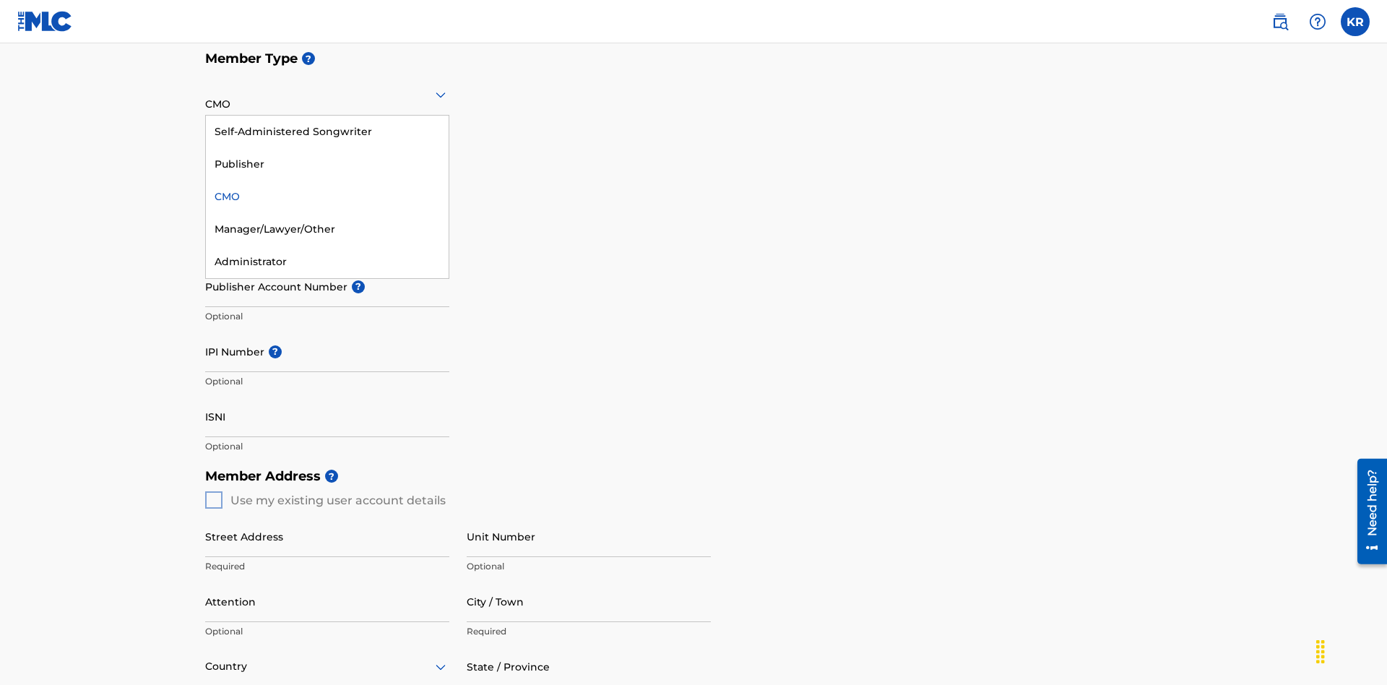
click at [327, 131] on div "Self-Administered Songwriter" at bounding box center [327, 132] width 243 height 33
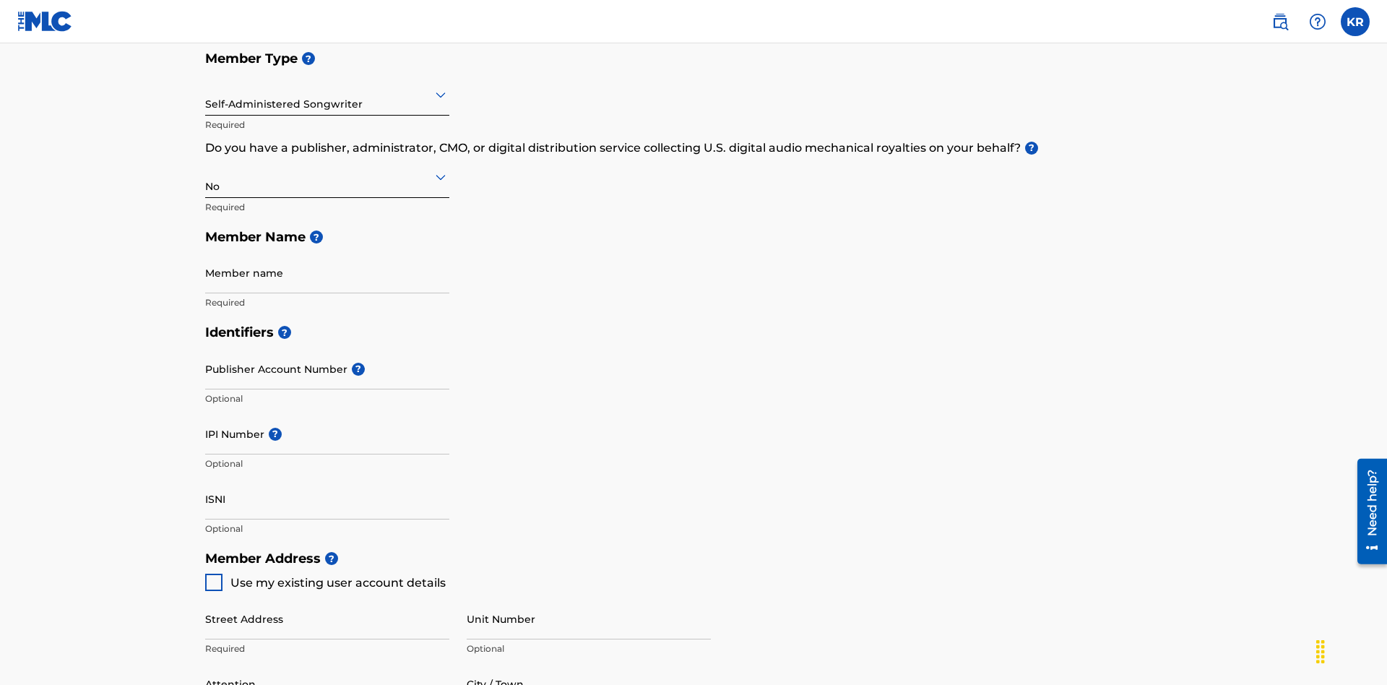
scroll to position [650, 0]
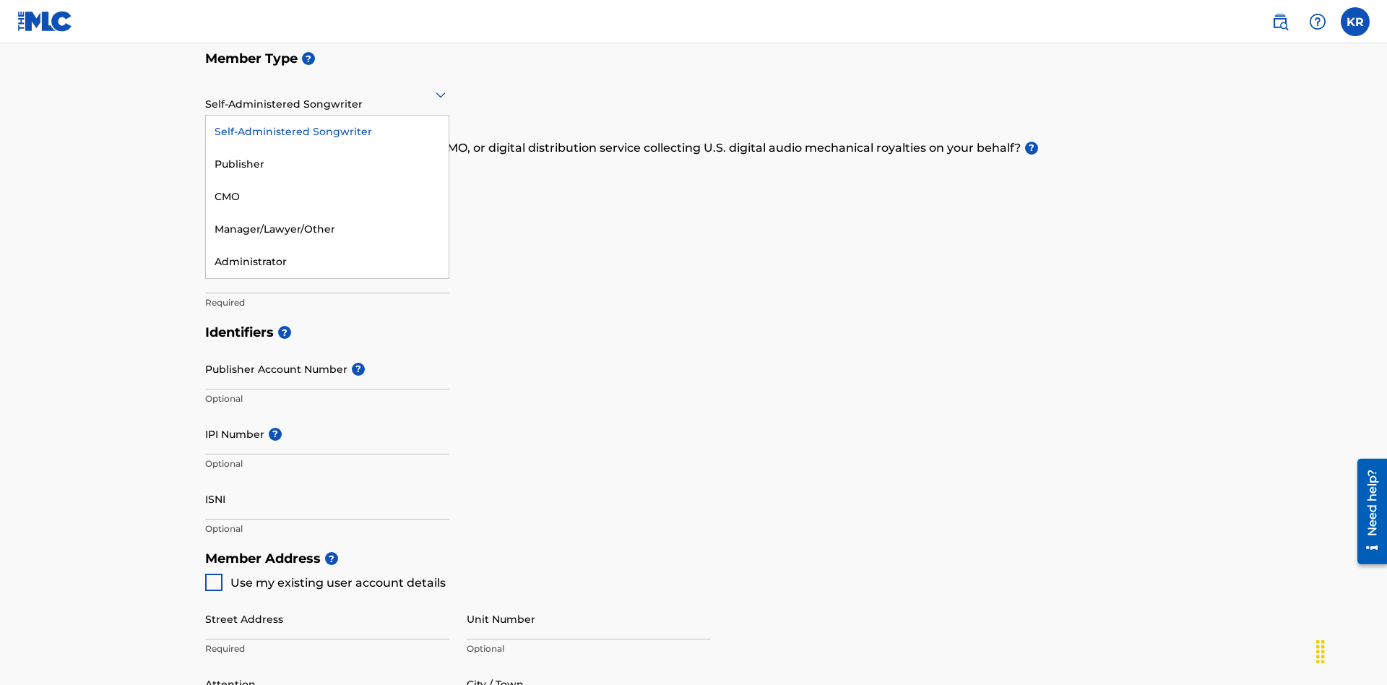
click at [327, 229] on div "Manager/Lawyer/Other" at bounding box center [327, 229] width 243 height 33
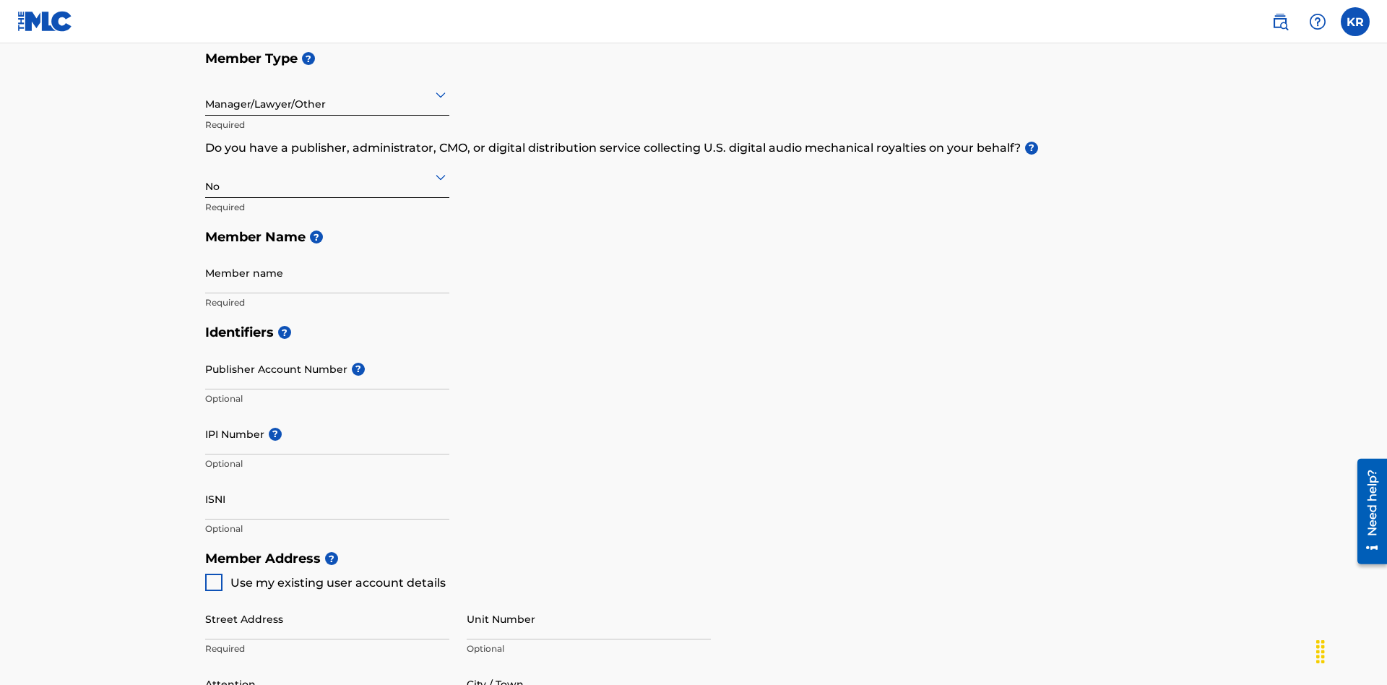
scroll to position [650, 0]
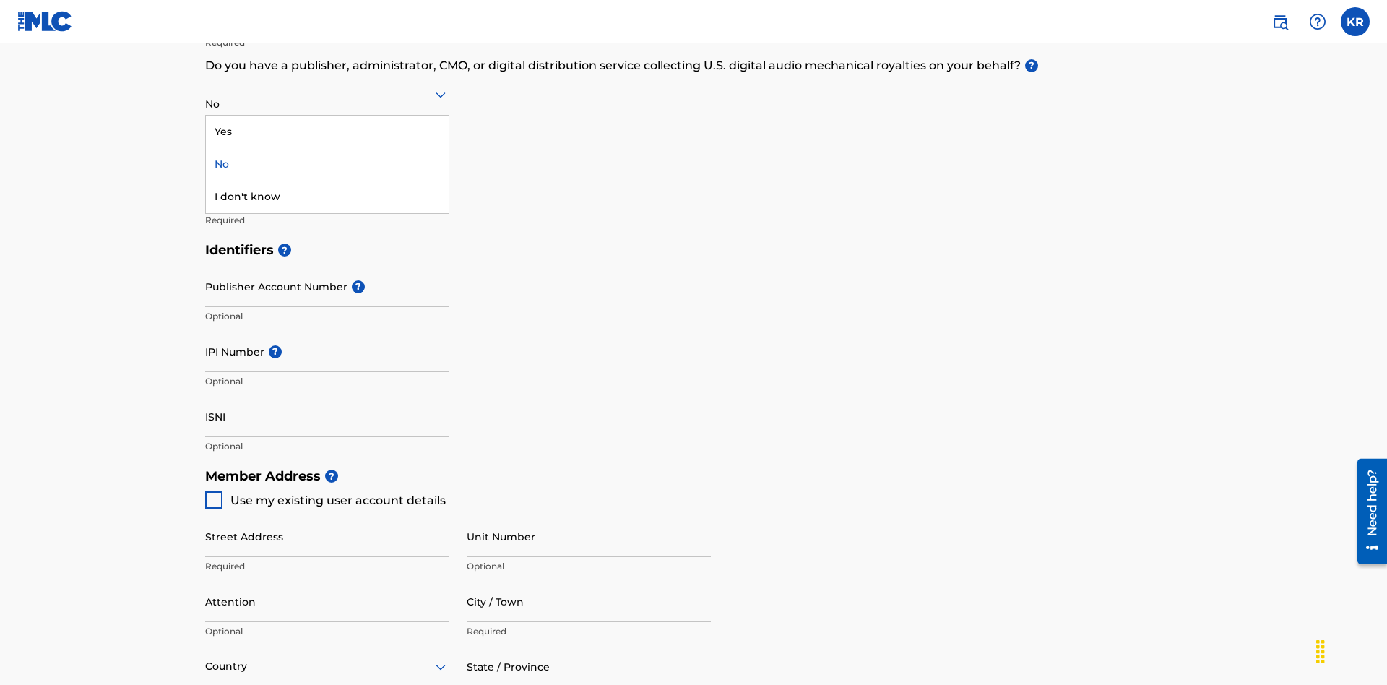
click at [327, 131] on div "Yes" at bounding box center [327, 132] width 243 height 33
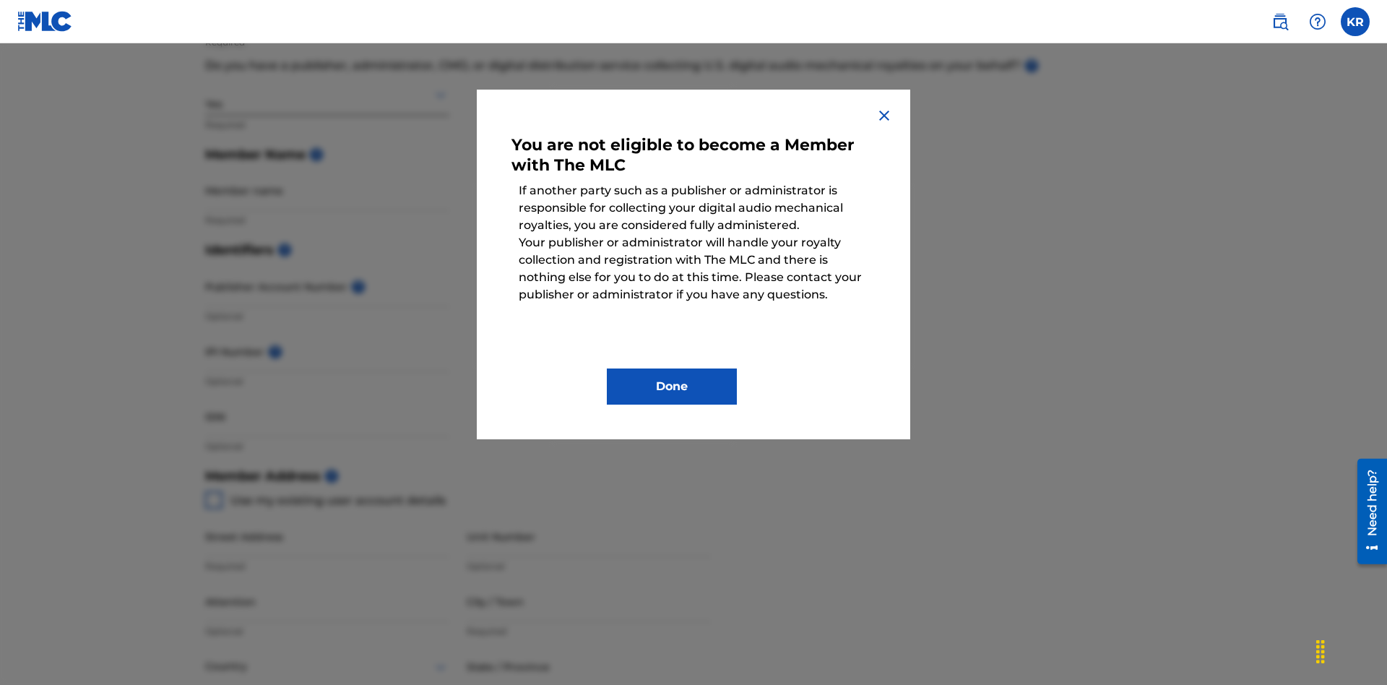
click at [672, 386] on button "Done" at bounding box center [672, 386] width 130 height 36
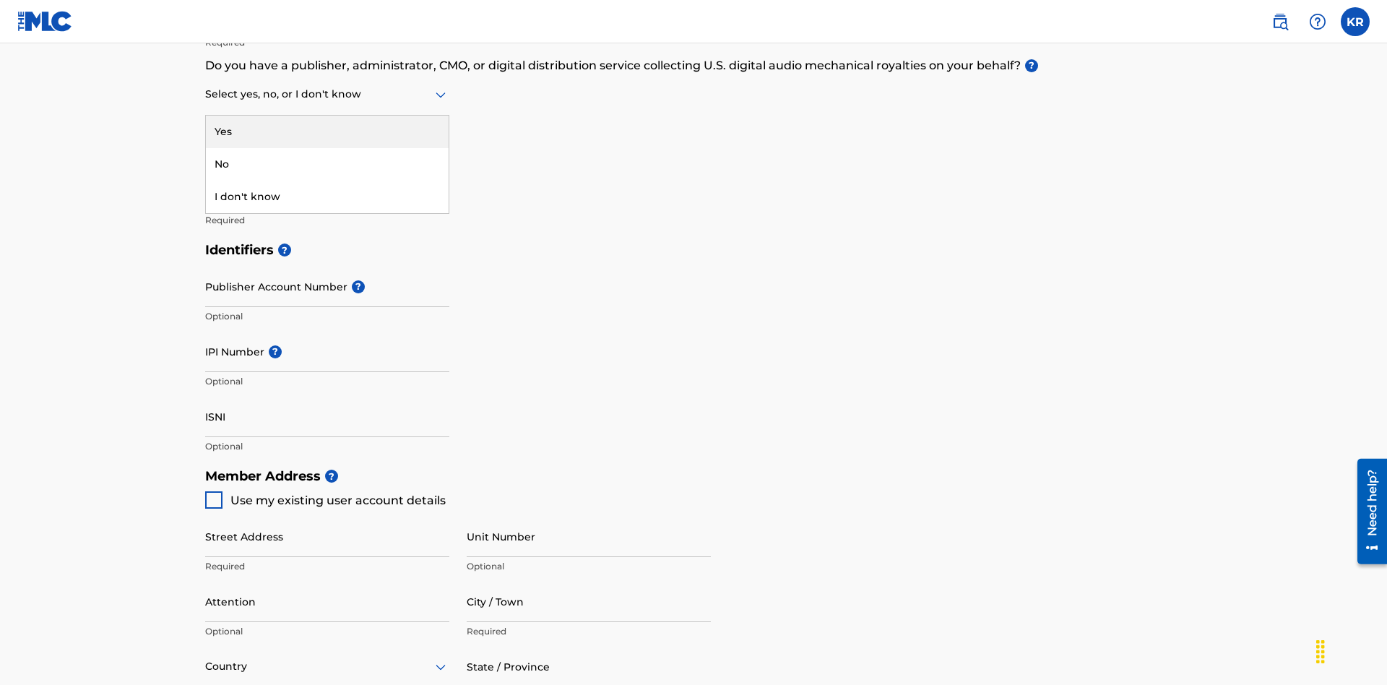
click at [327, 196] on div "I don't know" at bounding box center [327, 197] width 243 height 33
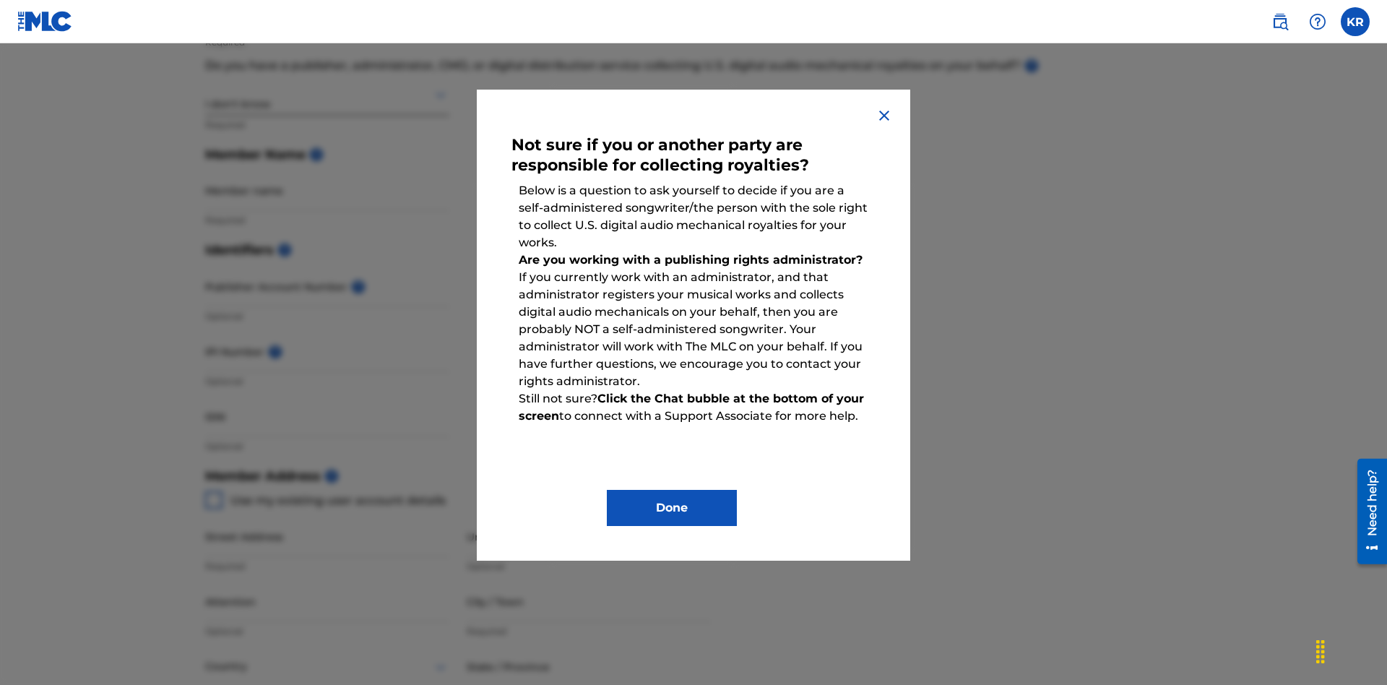
click at [672, 508] on button "Done" at bounding box center [672, 508] width 130 height 36
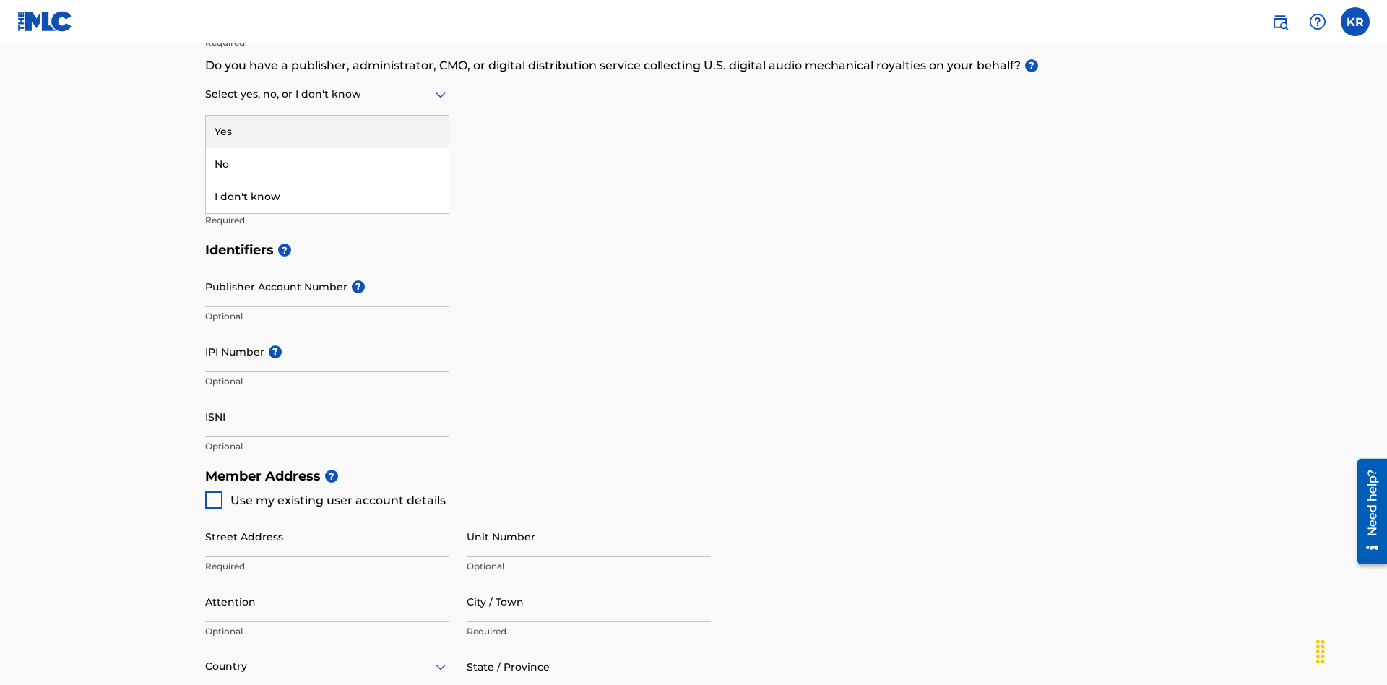
click at [327, 164] on div "No" at bounding box center [327, 164] width 243 height 33
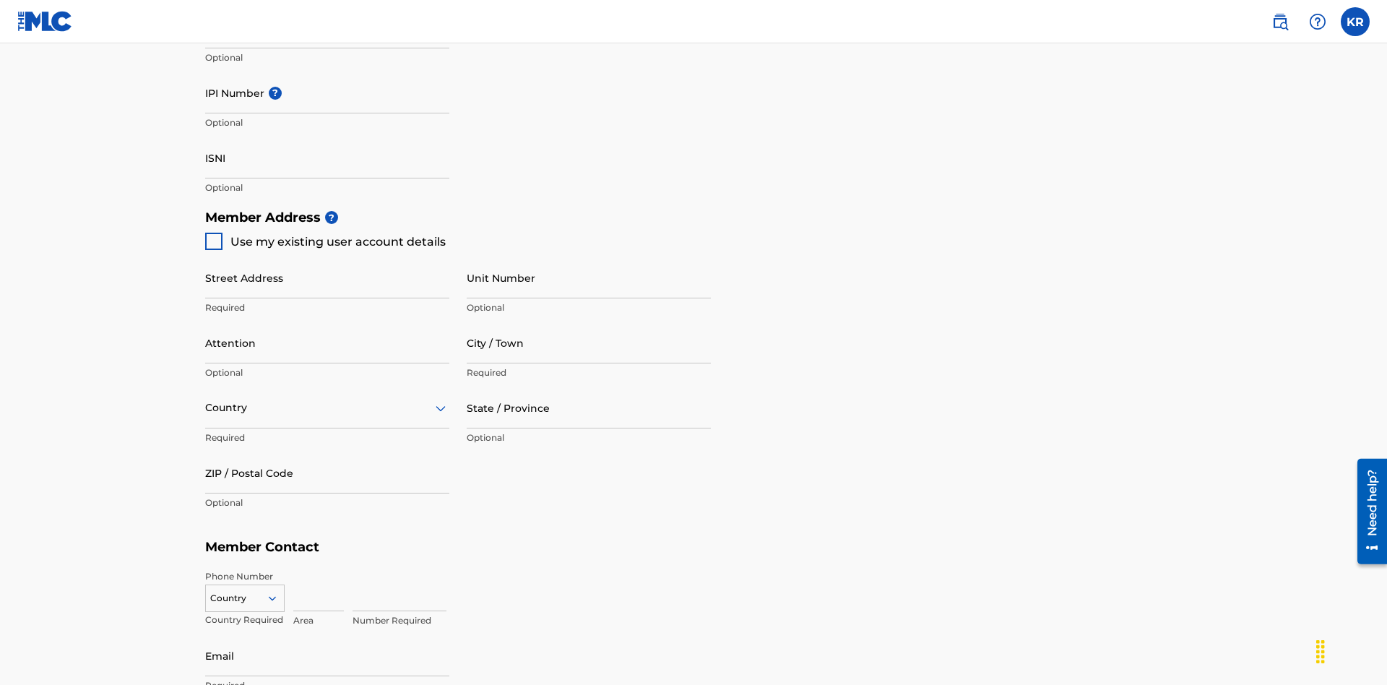
scroll to position [628, 0]
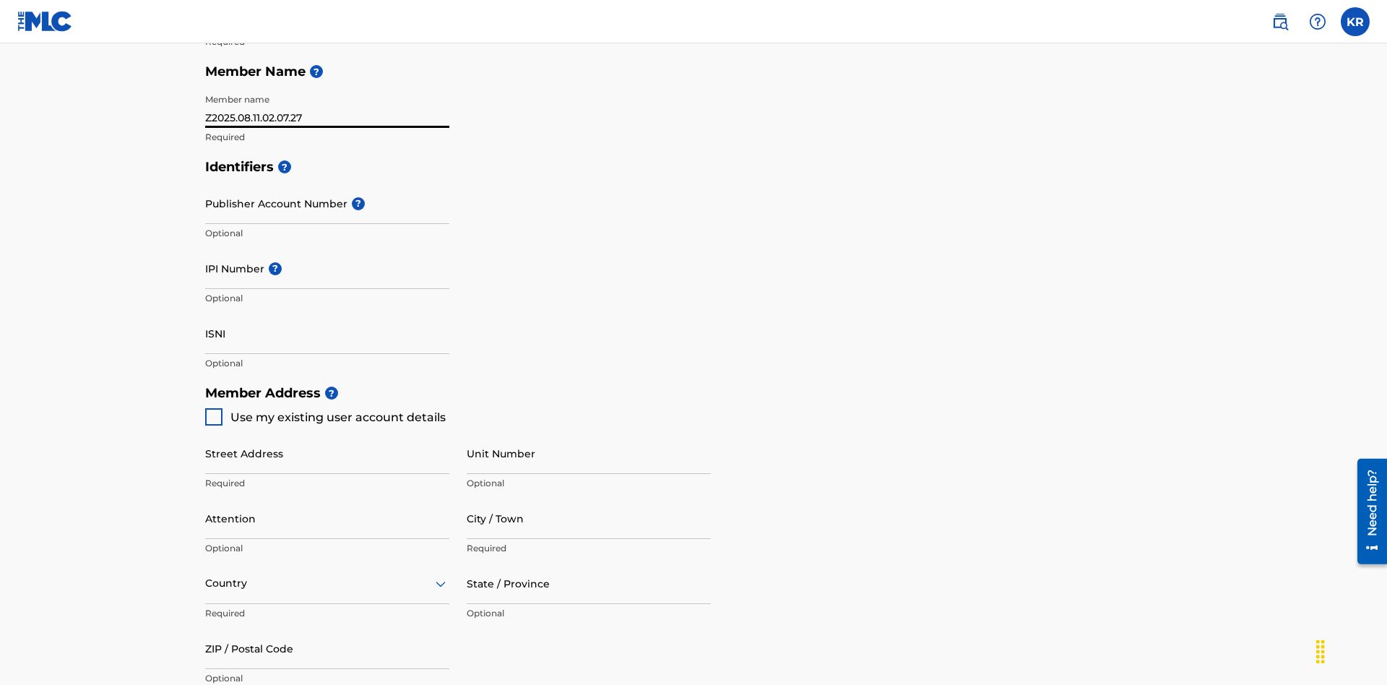
type input "Z2025.08.11.02.07.27"
click at [327, 433] on input "Street Address" at bounding box center [327, 453] width 244 height 41
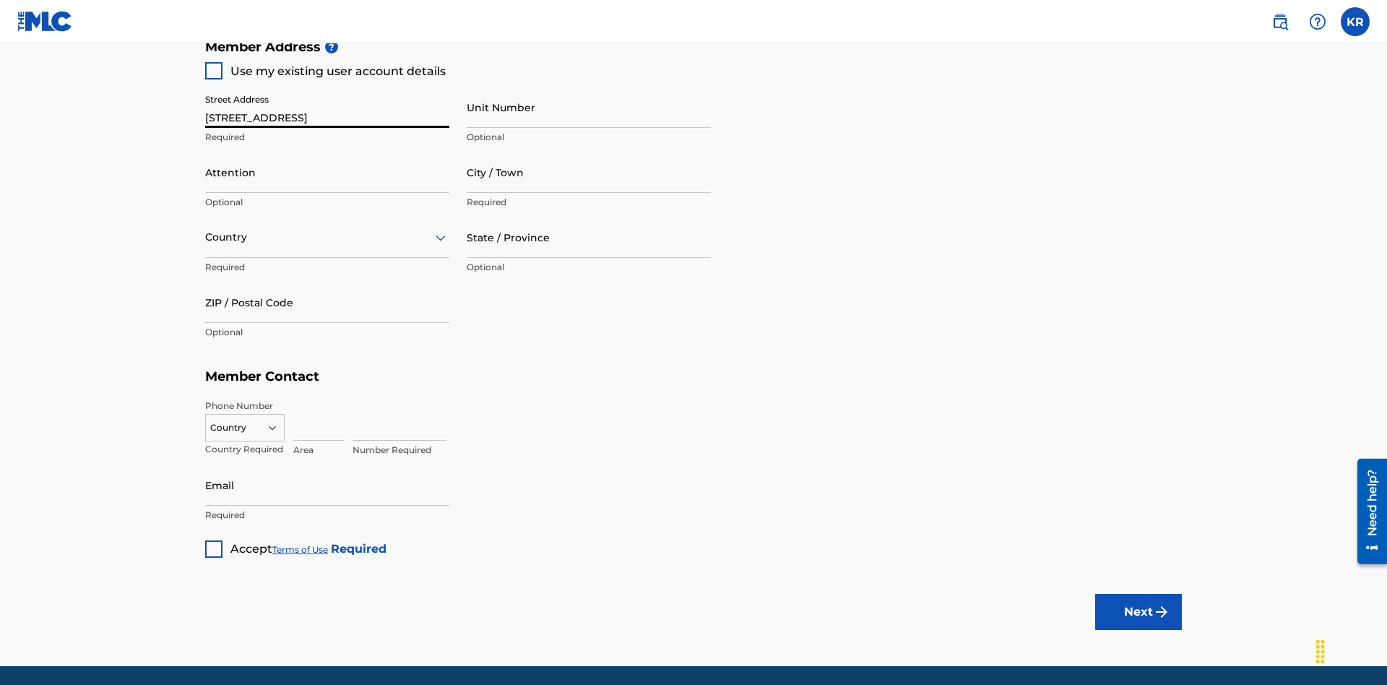
type input "123 Main St"
click at [589, 107] on input "Unit Number" at bounding box center [589, 107] width 244 height 41
type input "Unit A"
click at [327, 152] on input "Attention" at bounding box center [327, 172] width 244 height 41
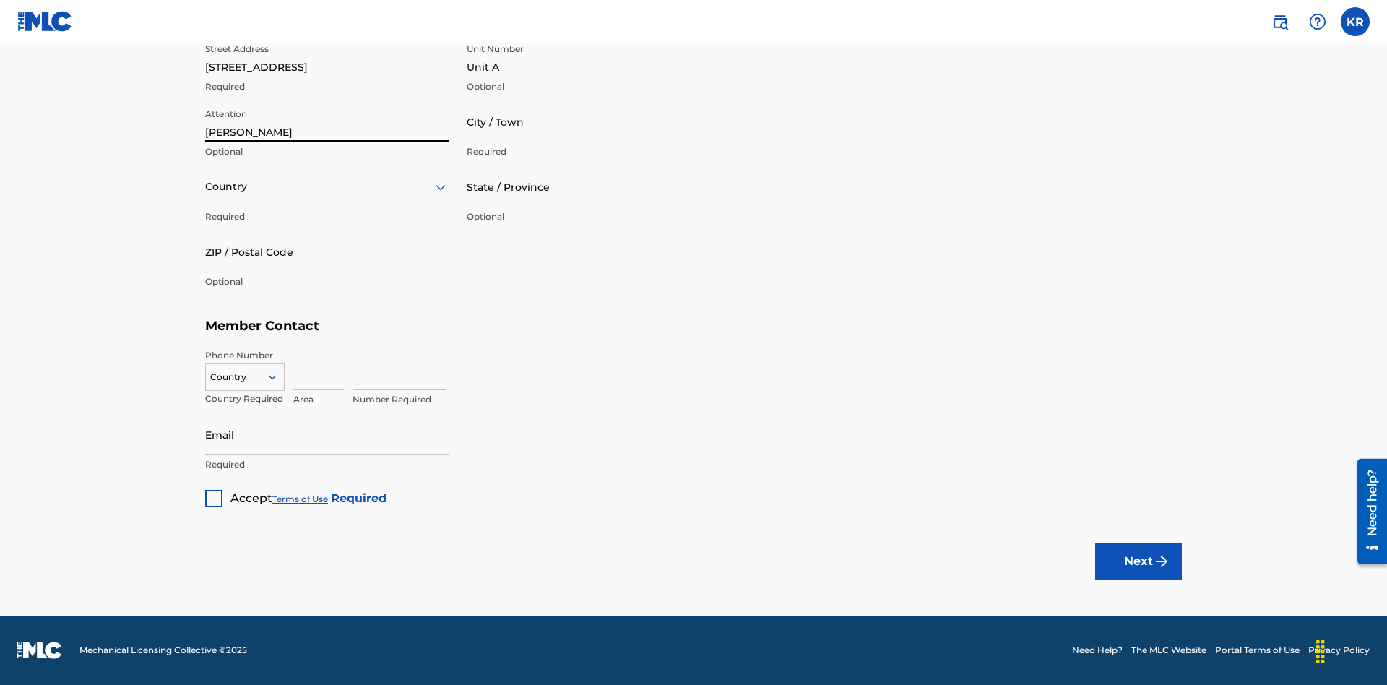
type input "Steve"
click at [589, 121] on input "City / Town" at bounding box center [589, 121] width 244 height 41
type input "London"
click at [206, 186] on input "text" at bounding box center [206, 186] width 3 height 15
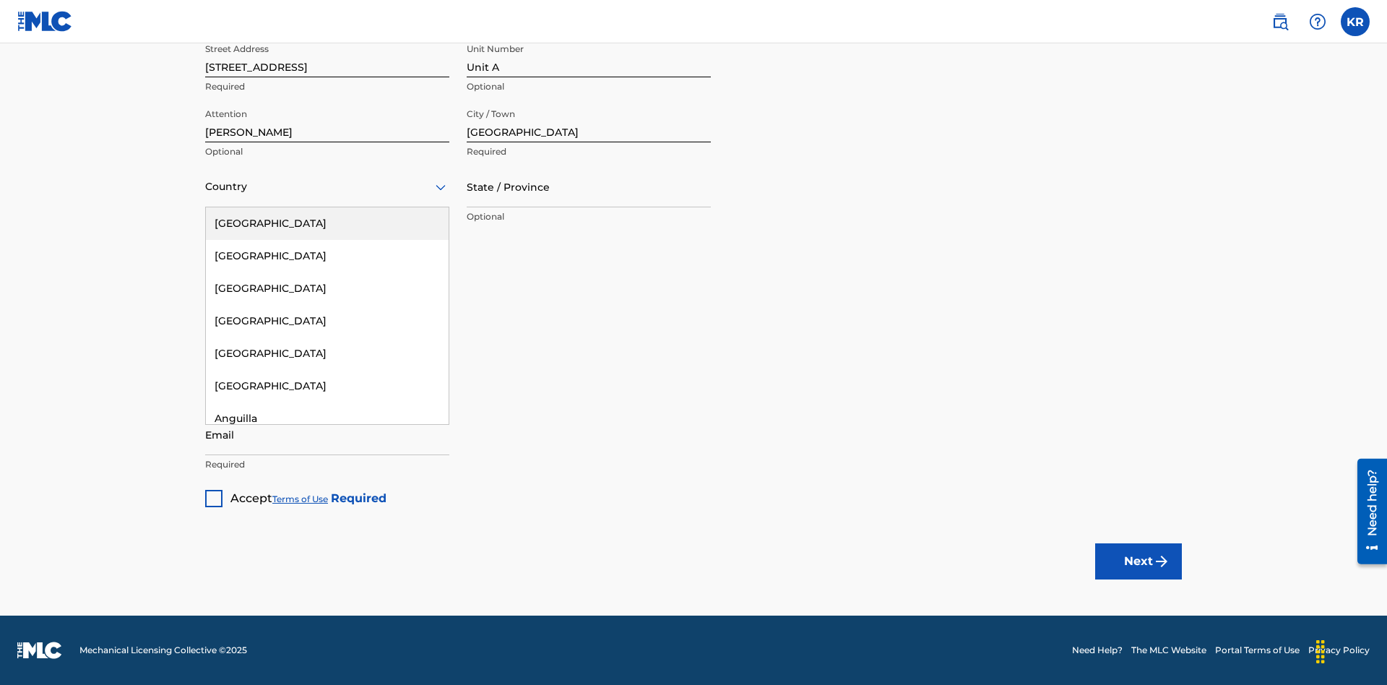
click at [327, 223] on div "United States" at bounding box center [327, 223] width 243 height 33
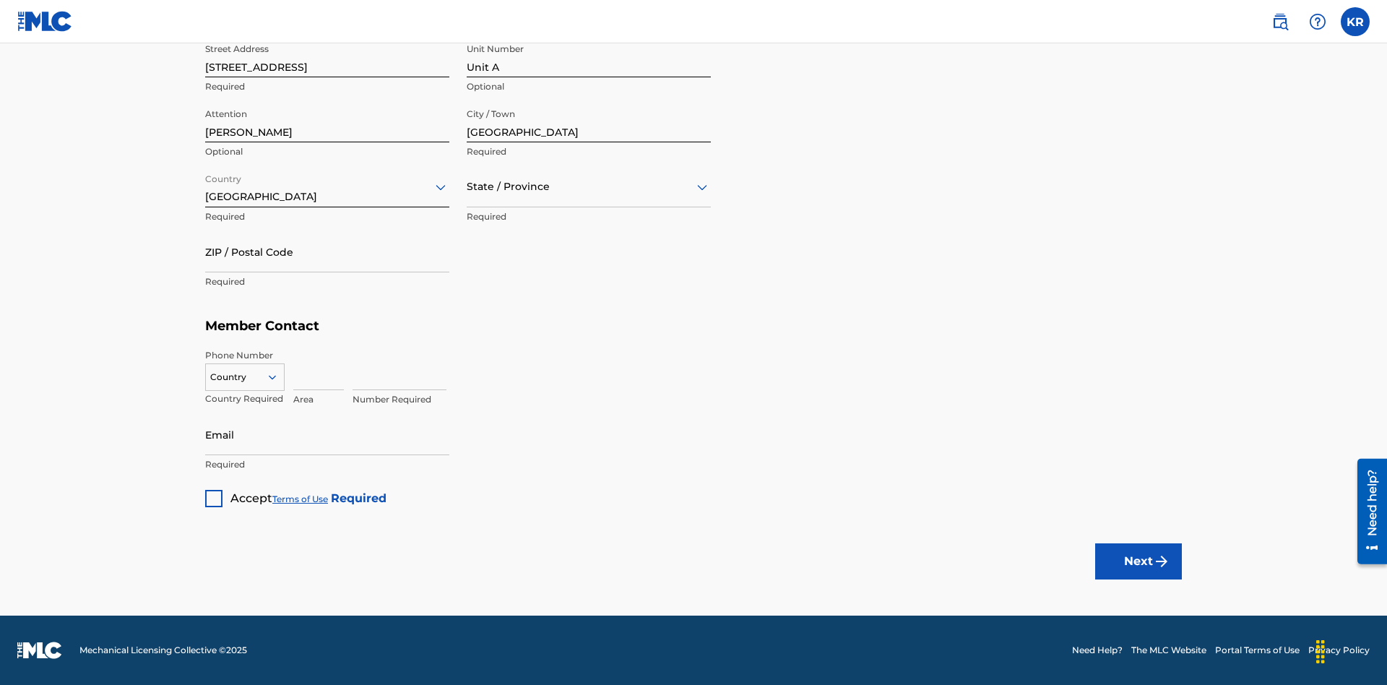
click at [467, 186] on input "text" at bounding box center [468, 186] width 3 height 15
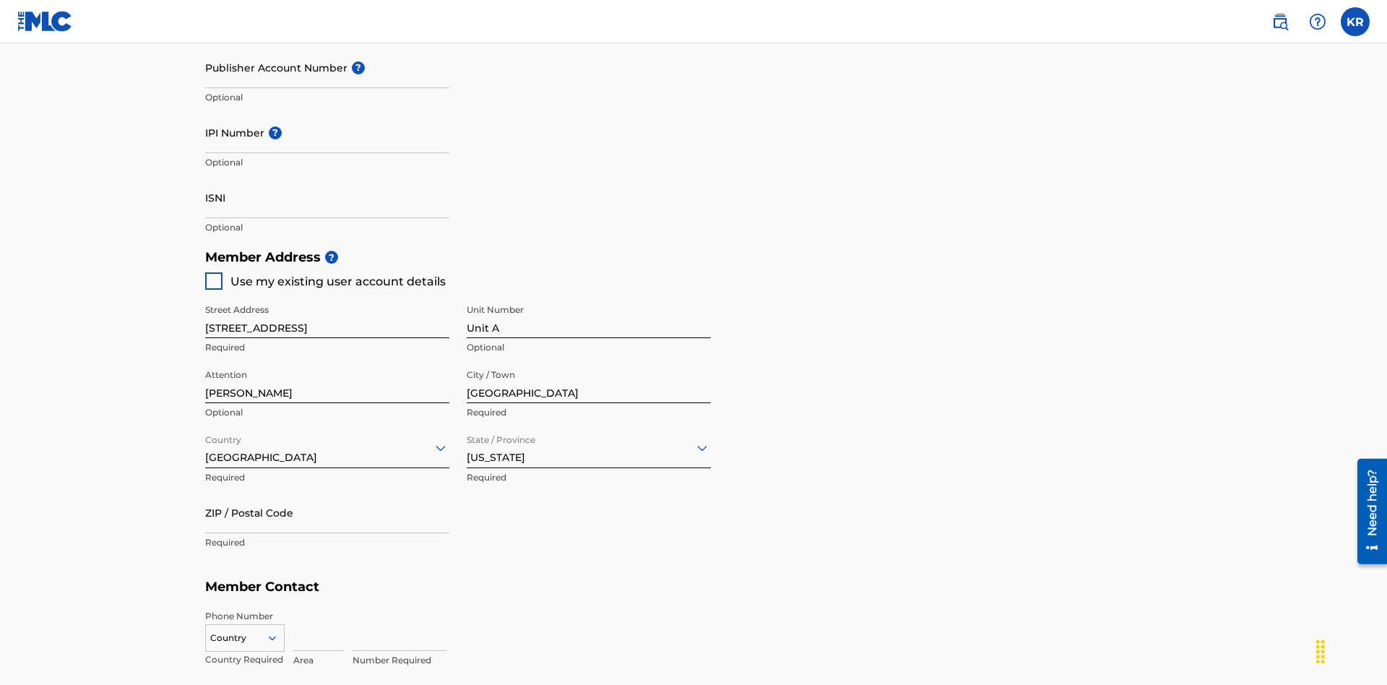
click at [327, 492] on input "ZIP / Postal Code" at bounding box center [327, 512] width 244 height 41
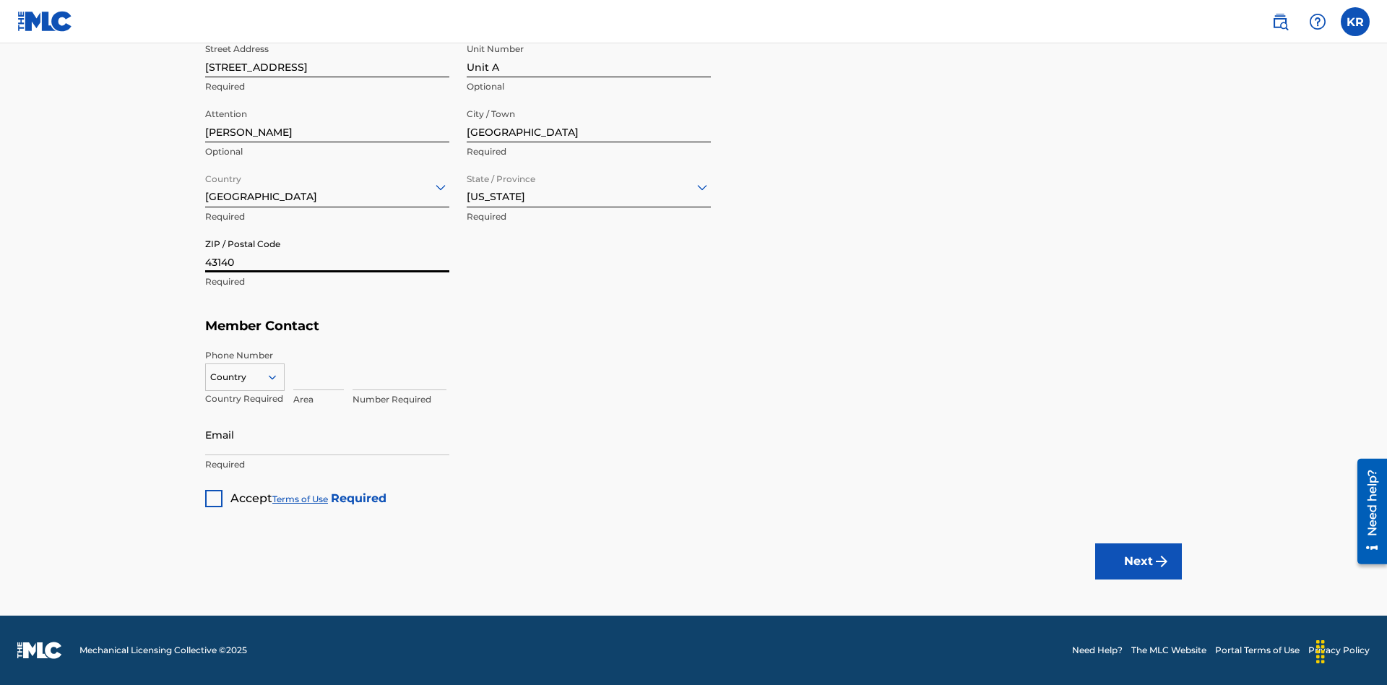
type input "43140"
click at [278, 376] on icon at bounding box center [272, 377] width 13 height 13
click at [245, 399] on div "US, CA +1" at bounding box center [245, 413] width 78 height 56
click at [319, 369] on input at bounding box center [318, 369] width 51 height 41
type input "740"
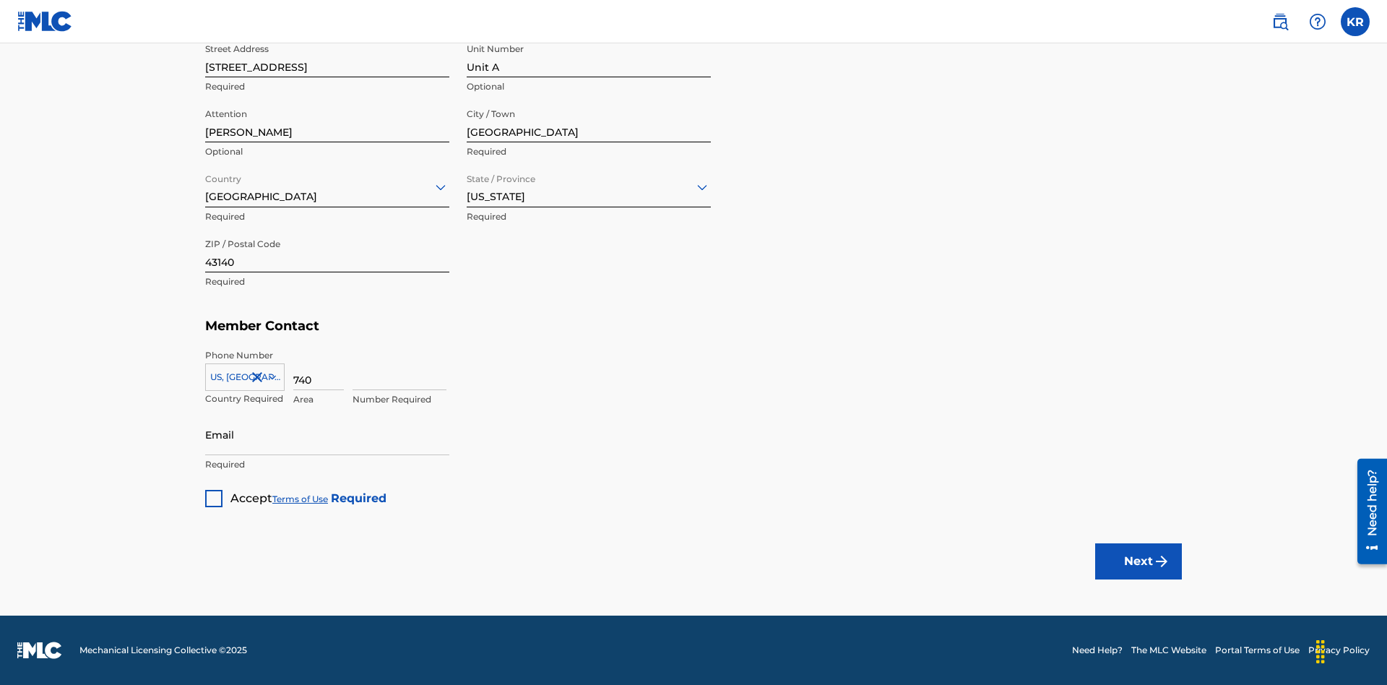
click at [399, 369] on input at bounding box center [400, 369] width 94 height 41
type input "8675309"
click at [327, 434] on input "Email" at bounding box center [327, 434] width 244 height 41
type input "SteveMiller@email.com"
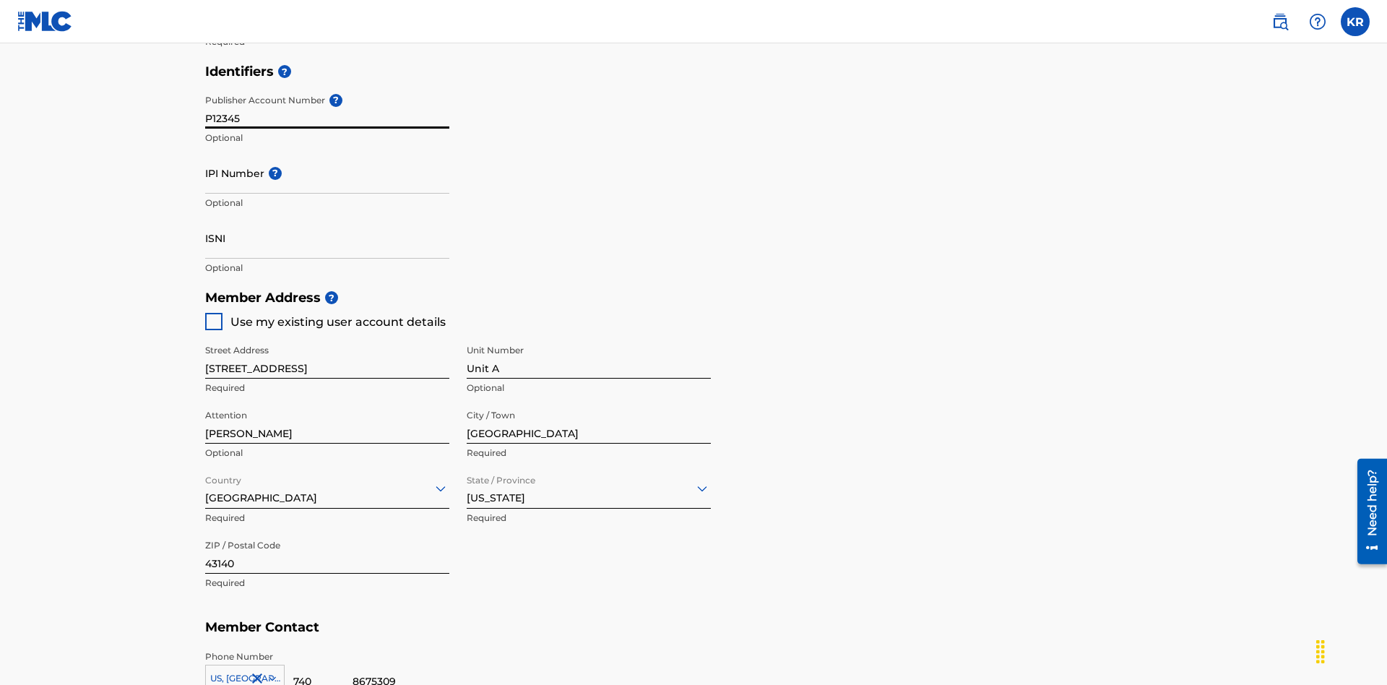
type input "P12345"
click at [327, 152] on input "IPI Number ?" at bounding box center [327, 172] width 244 height 41
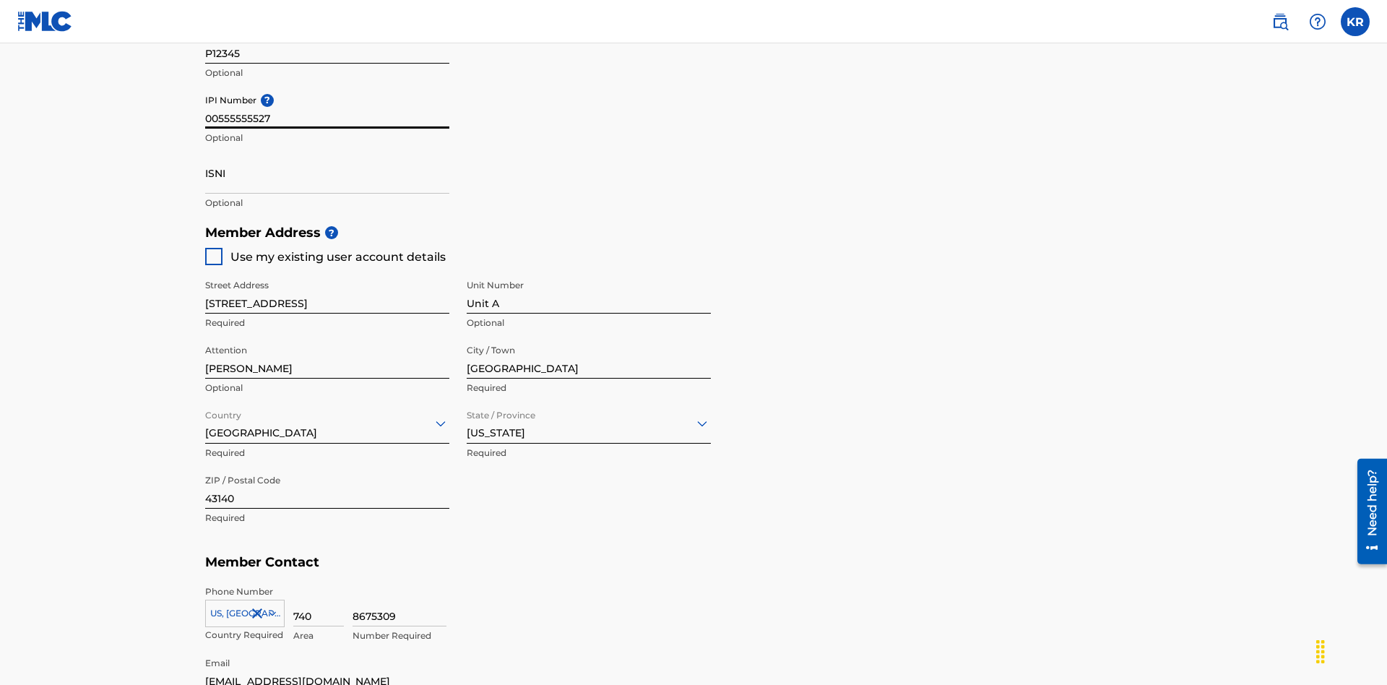
type input "00555555527"
click at [327, 152] on input "ISNI" at bounding box center [327, 172] width 244 height 41
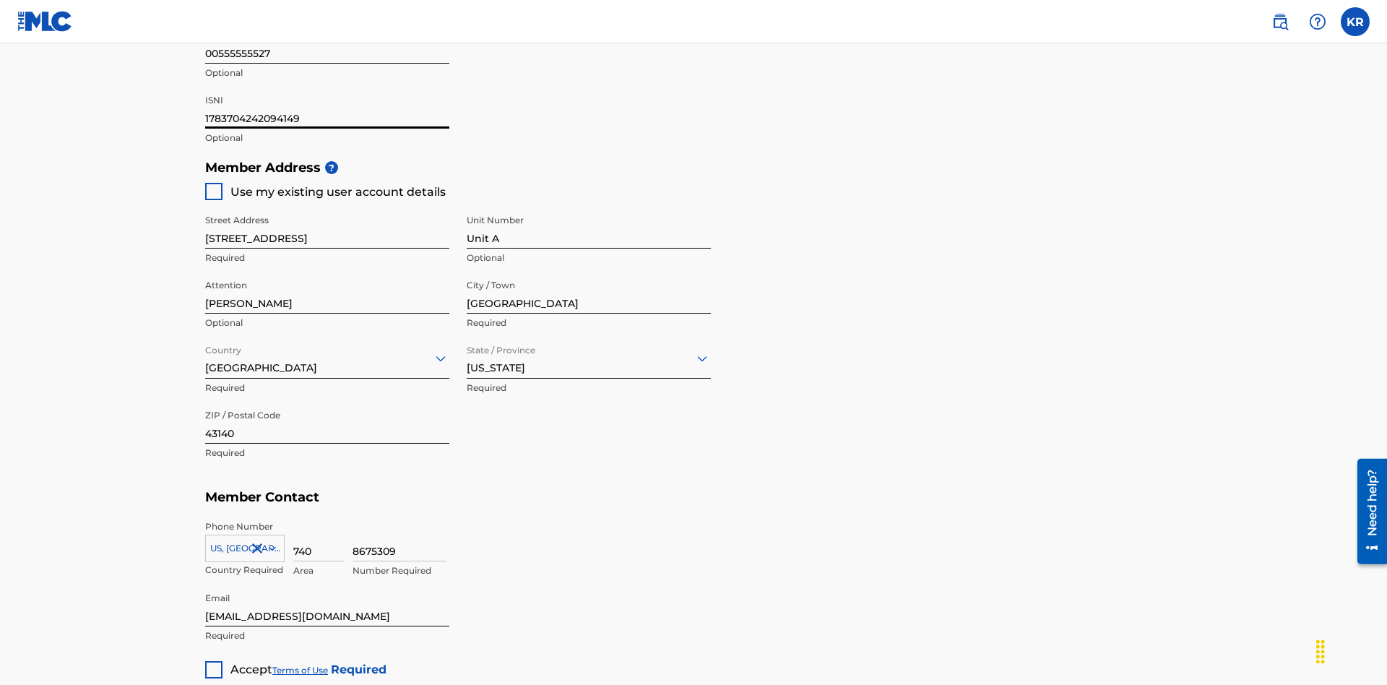
type input "1783704242094149"
click at [214, 661] on div at bounding box center [213, 669] width 17 height 17
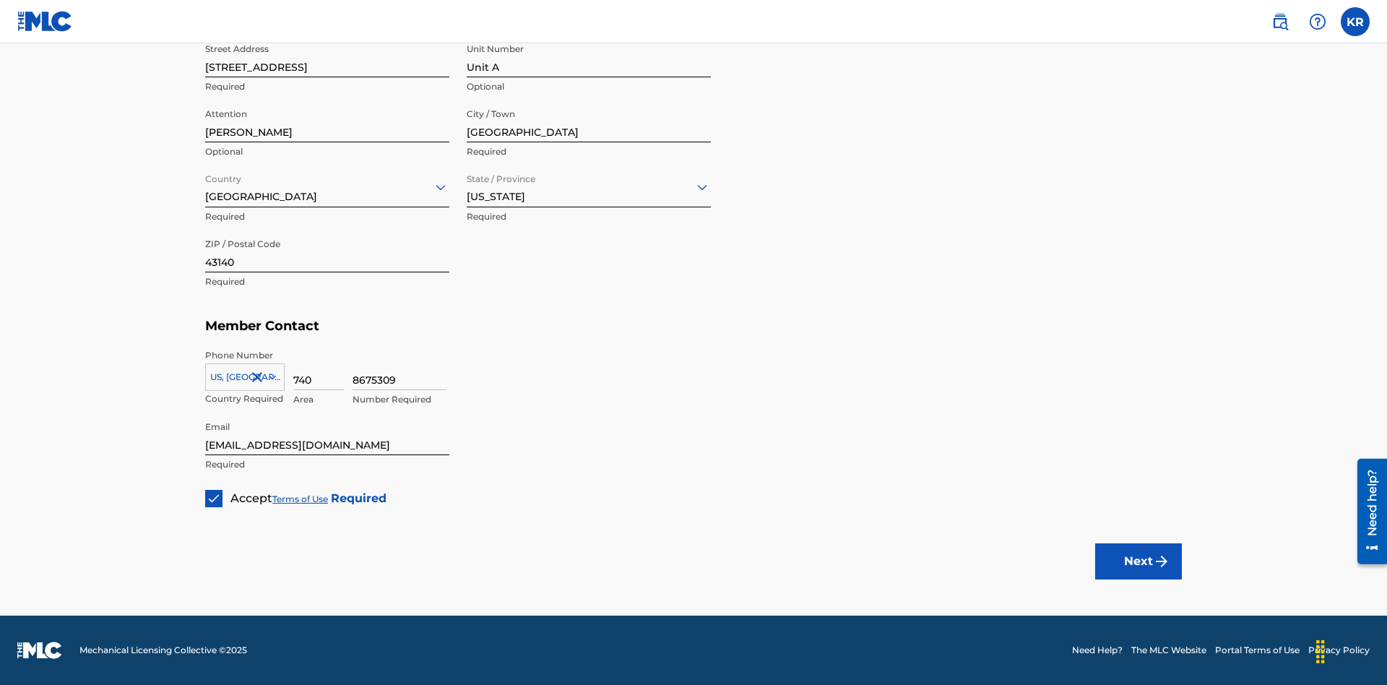
click at [1138, 561] on button "Next" at bounding box center [1138, 561] width 87 height 36
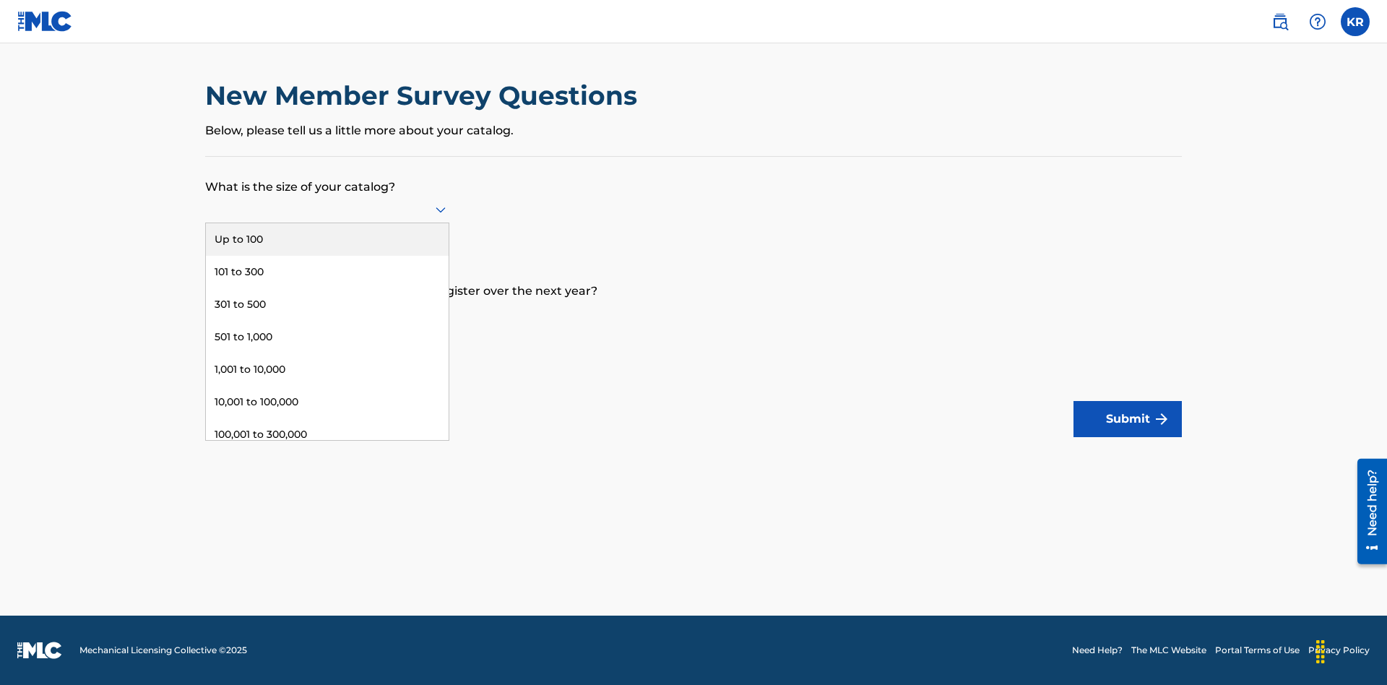
click at [327, 304] on div "301 to 500" at bounding box center [327, 304] width 243 height 33
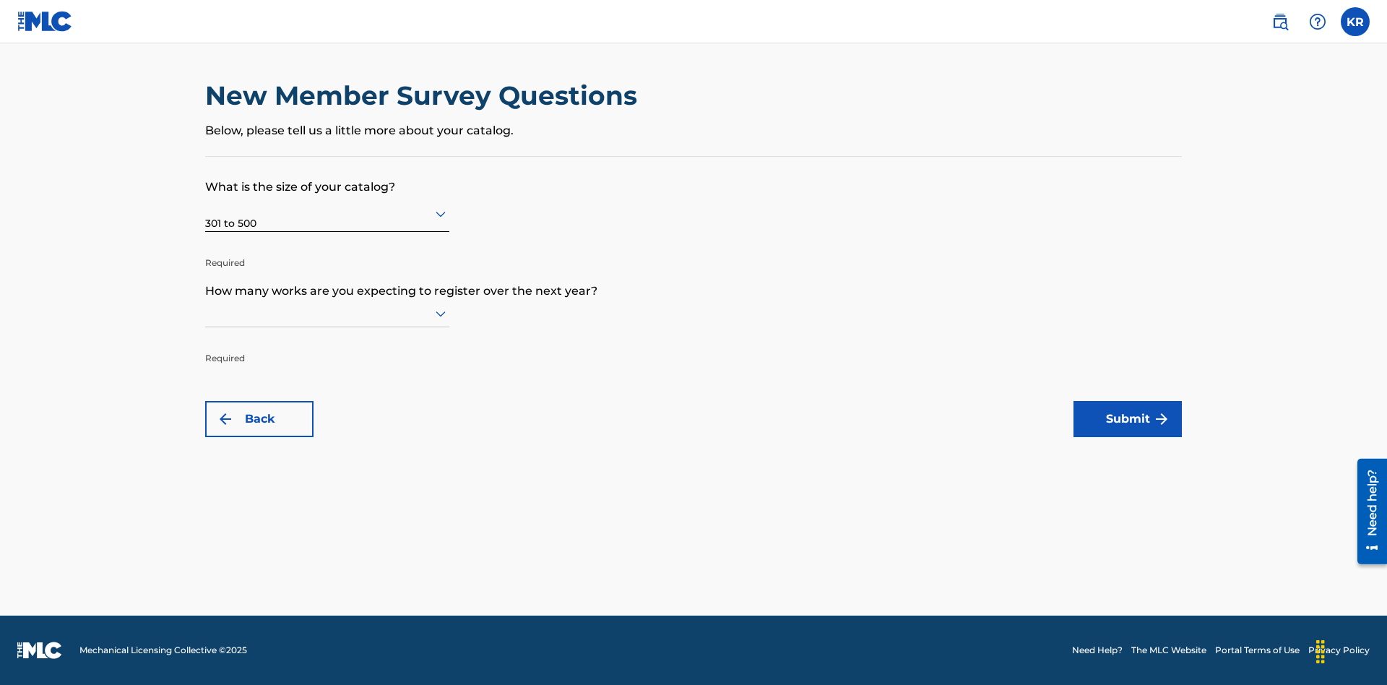
click at [206, 313] on input "text" at bounding box center [206, 313] width 3 height 15
click at [327, 555] on div "301,000 to 500,000" at bounding box center [327, 571] width 243 height 33
click at [1128, 419] on button "Submit" at bounding box center [1127, 419] width 108 height 36
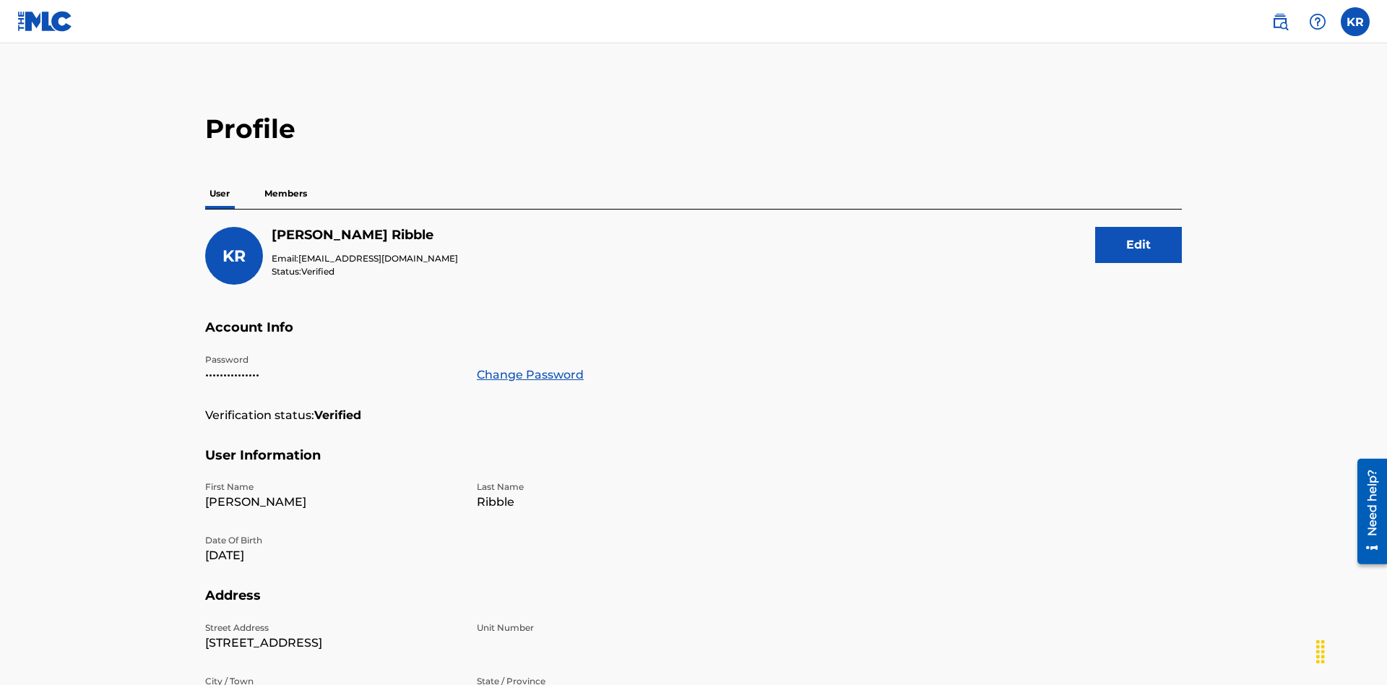
click at [286, 178] on p "Members" at bounding box center [285, 193] width 51 height 30
